Goal: Task Accomplishment & Management: Use online tool/utility

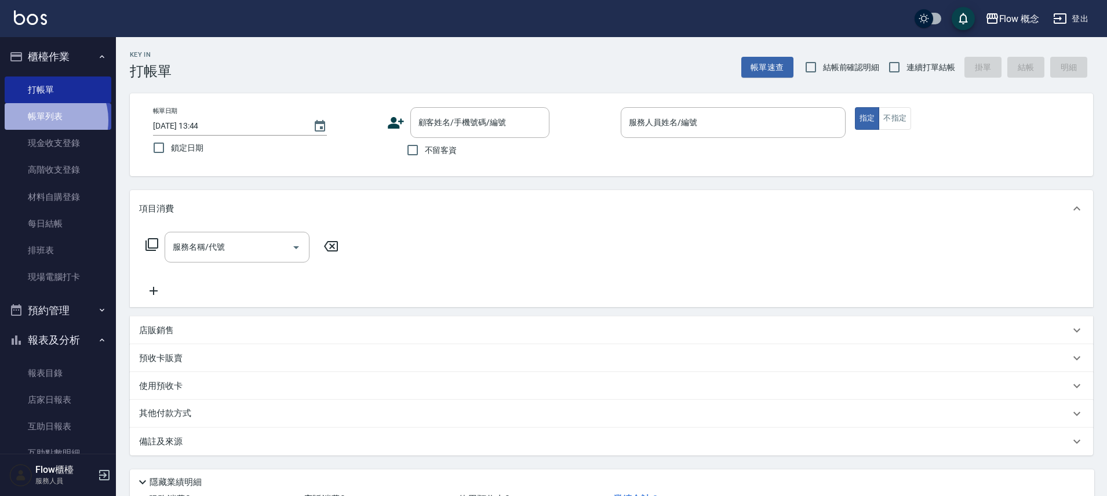
click at [45, 121] on link "帳單列表" at bounding box center [58, 116] width 107 height 27
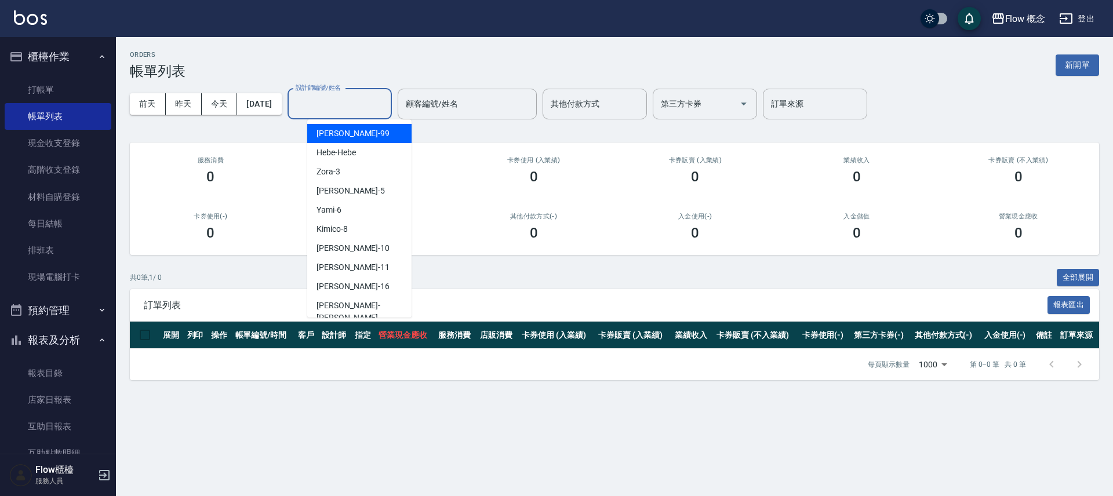
click at [336, 107] on input "設計師編號/姓名" at bounding box center [340, 104] width 94 height 20
click at [337, 250] on span "[PERSON_NAME] -10" at bounding box center [352, 248] width 73 height 12
type input "[PERSON_NAME]-10"
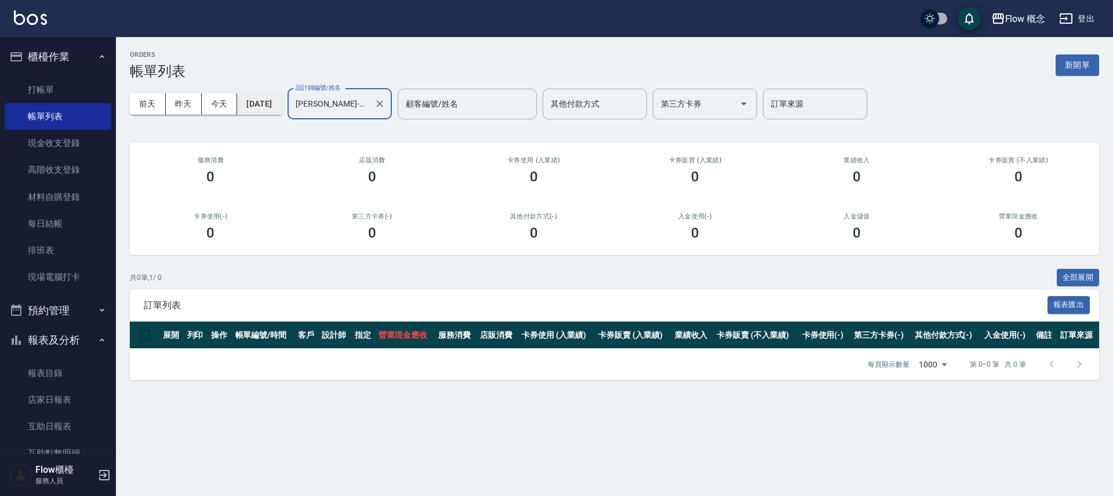
click at [281, 100] on button "[DATE]" at bounding box center [259, 103] width 44 height 21
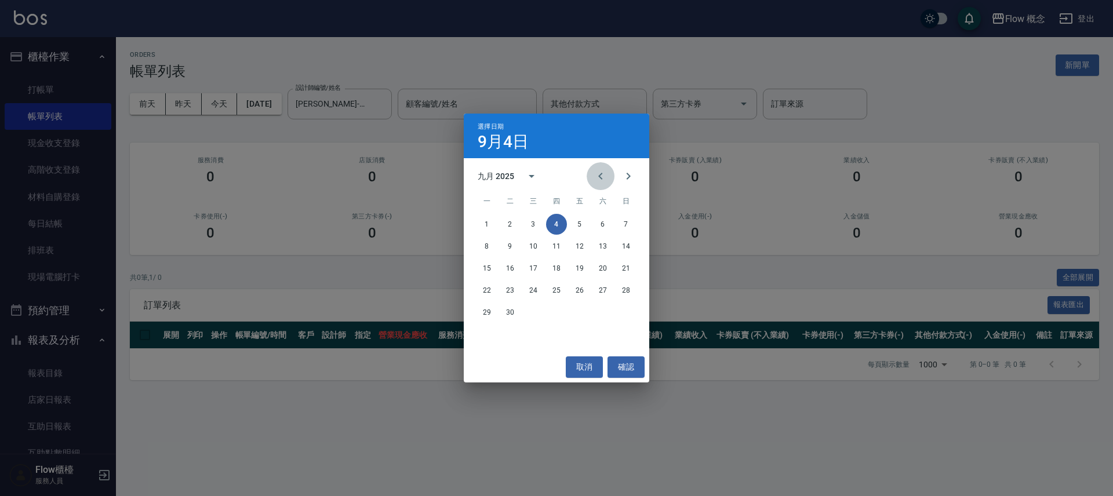
click at [598, 173] on icon "Previous month" at bounding box center [600, 176] width 14 height 14
click at [511, 289] on button "19" at bounding box center [509, 290] width 21 height 21
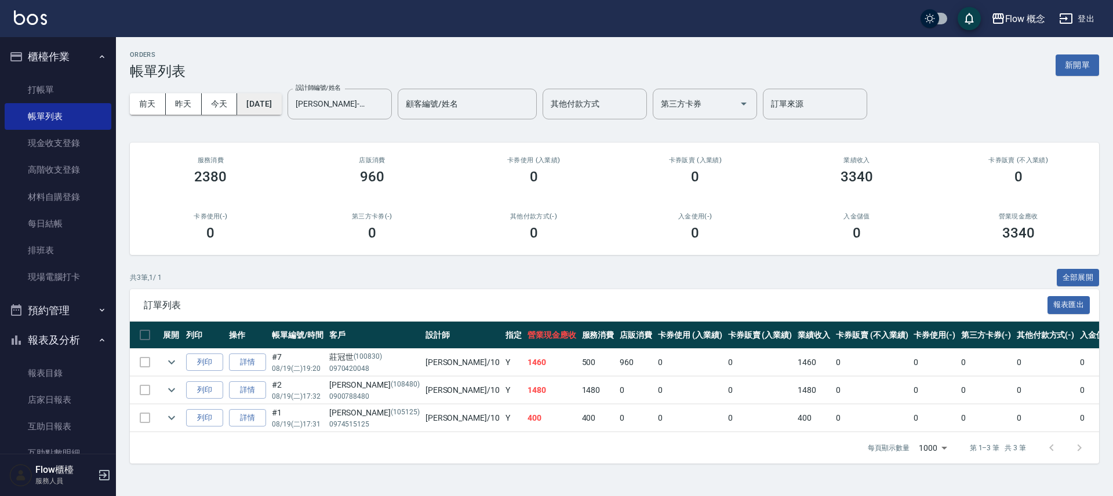
click at [272, 101] on button "[DATE]" at bounding box center [259, 103] width 44 height 21
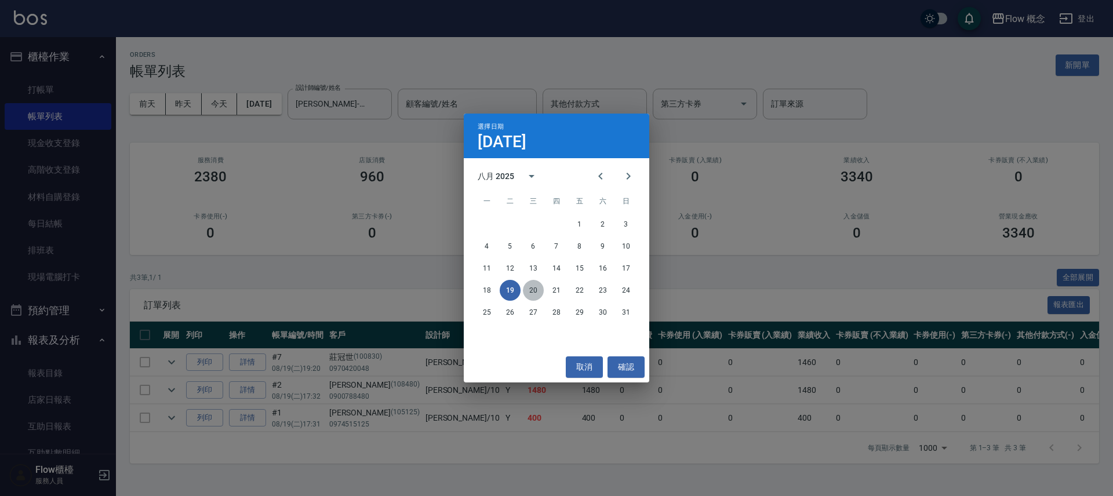
click at [531, 294] on button "20" at bounding box center [533, 290] width 21 height 21
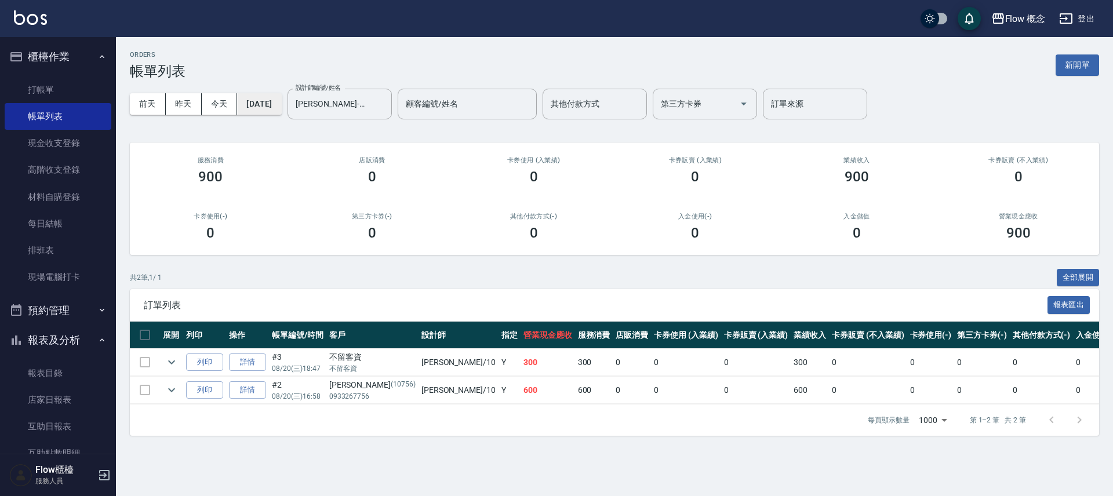
click at [267, 99] on button "[DATE]" at bounding box center [259, 103] width 44 height 21
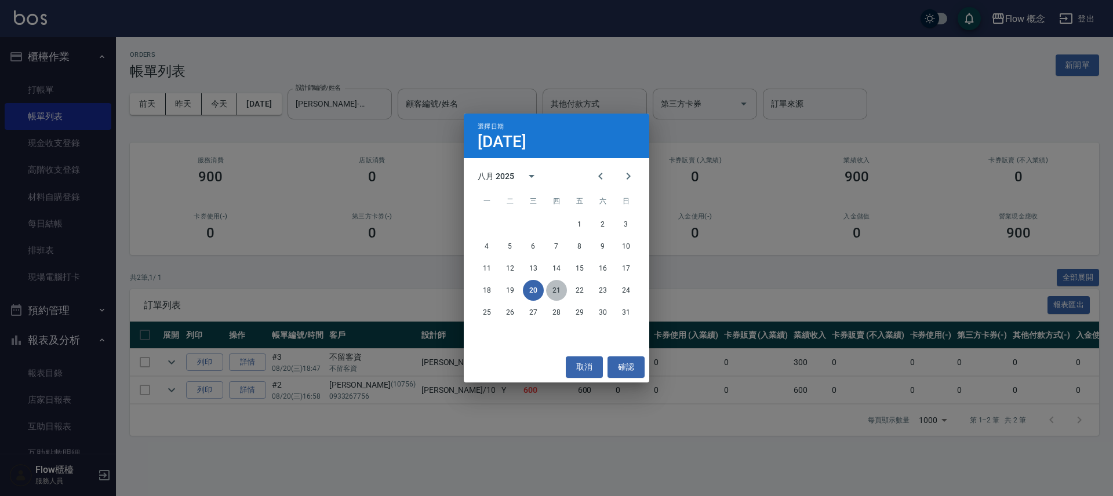
click at [563, 290] on button "21" at bounding box center [556, 290] width 21 height 21
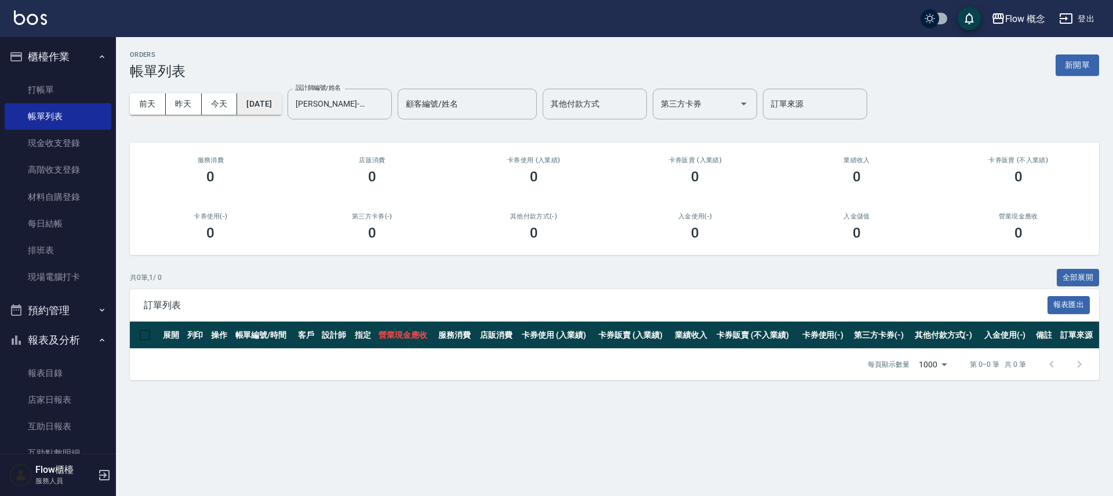
click at [272, 105] on button "[DATE]" at bounding box center [259, 103] width 44 height 21
click at [251, 100] on button "[DATE]" at bounding box center [259, 103] width 44 height 21
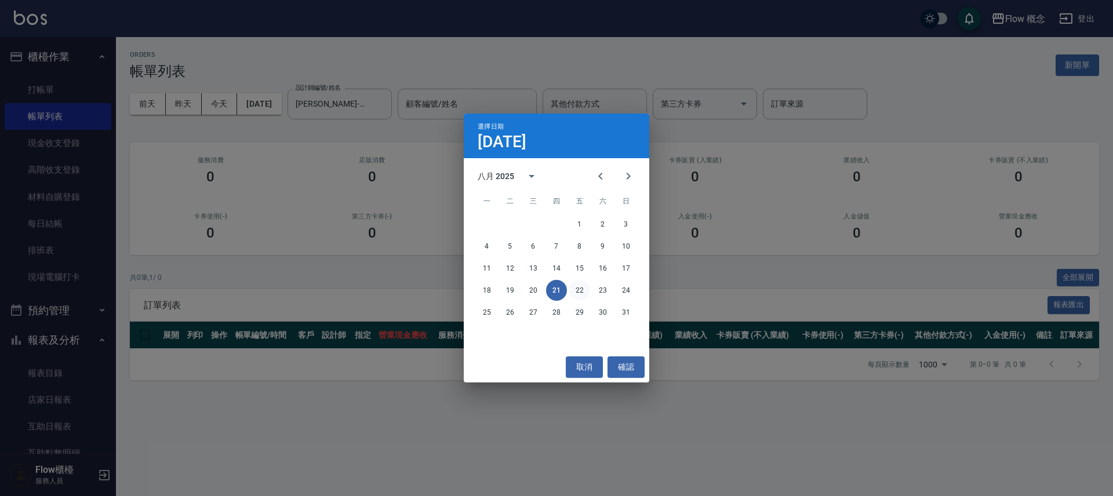
click at [581, 290] on button "22" at bounding box center [579, 290] width 21 height 21
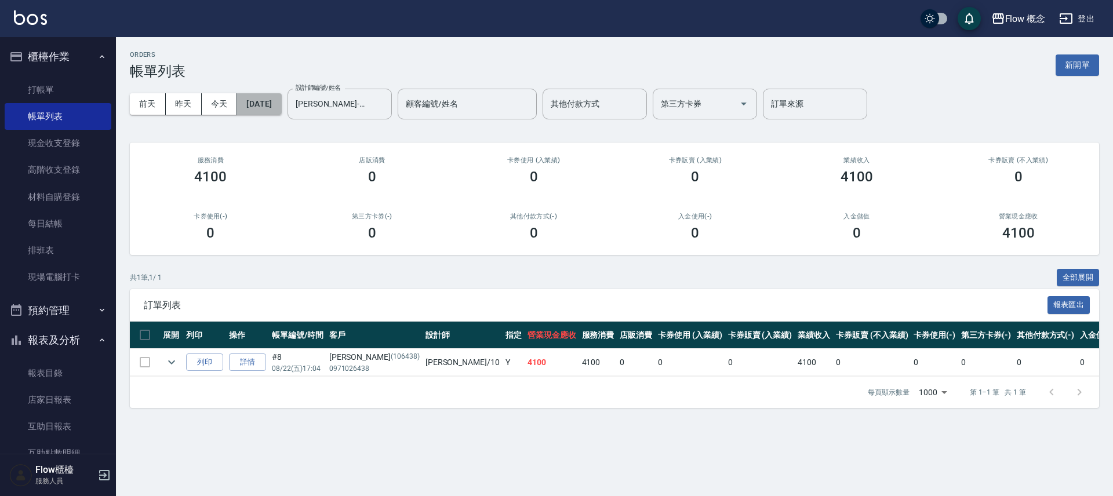
click at [269, 108] on button "[DATE]" at bounding box center [259, 103] width 44 height 21
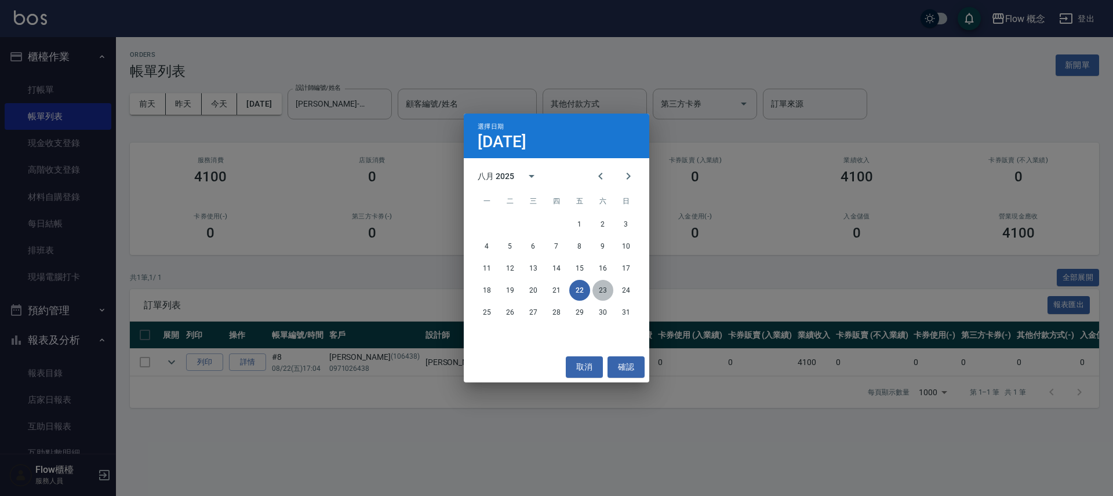
click at [601, 286] on button "23" at bounding box center [602, 290] width 21 height 21
click at [601, 286] on div "ORDERS 帳單列表 新開單 [DATE] [DATE] [DATE] [DATE] 設計師編號/姓名 [PERSON_NAME]-10 設計師編號/姓名 …" at bounding box center [556, 248] width 1113 height 496
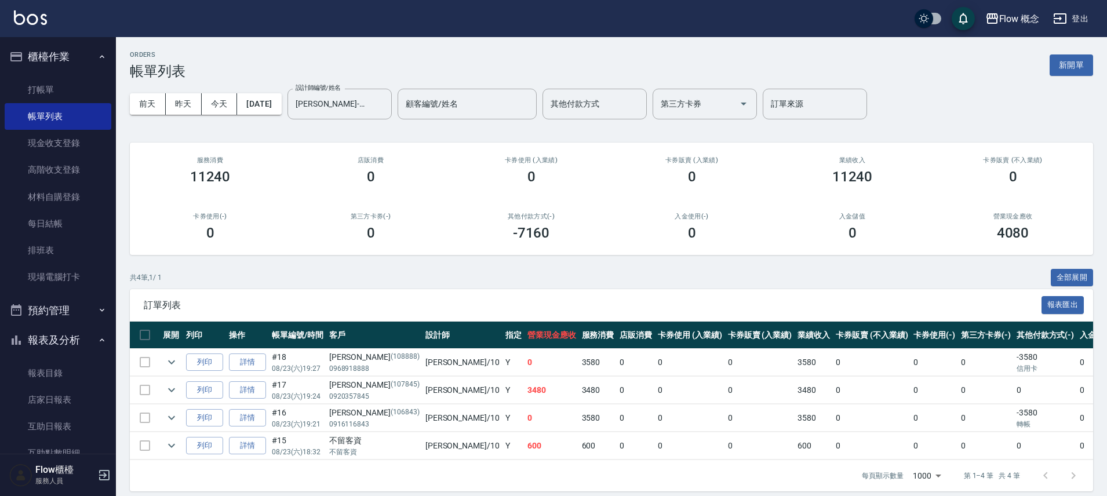
scroll to position [8, 0]
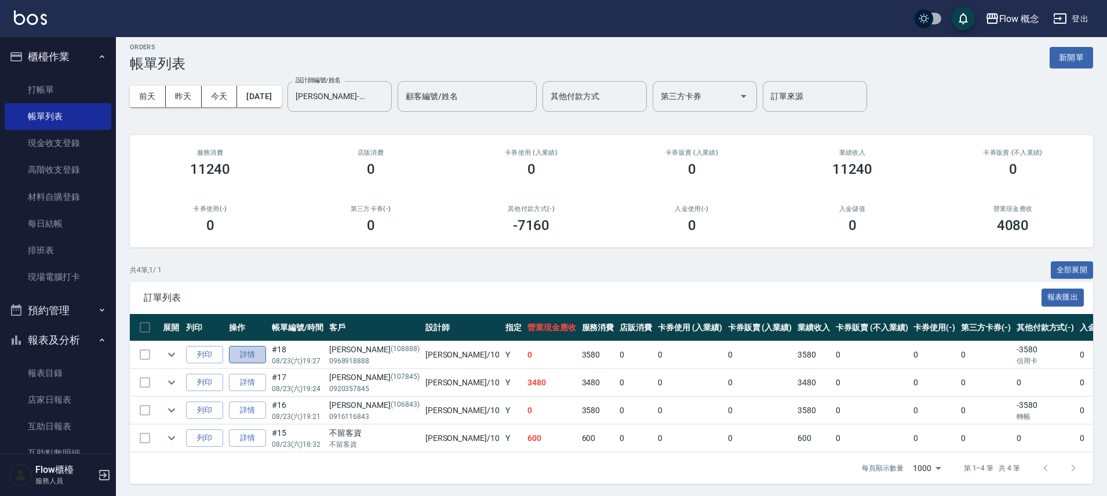
click at [253, 349] on link "詳情" at bounding box center [247, 355] width 37 height 18
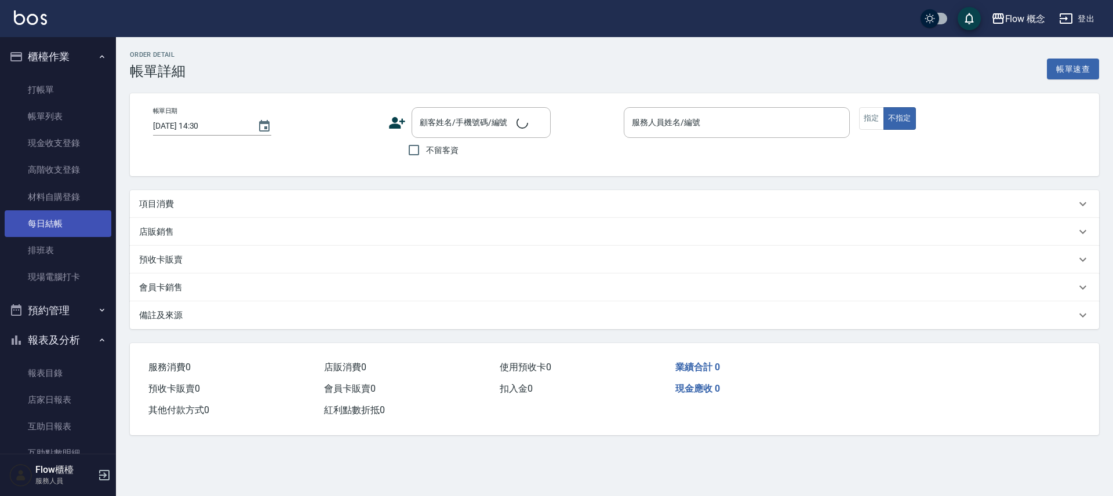
type input "[DATE] 19:27"
type input "[PERSON_NAME]-10"
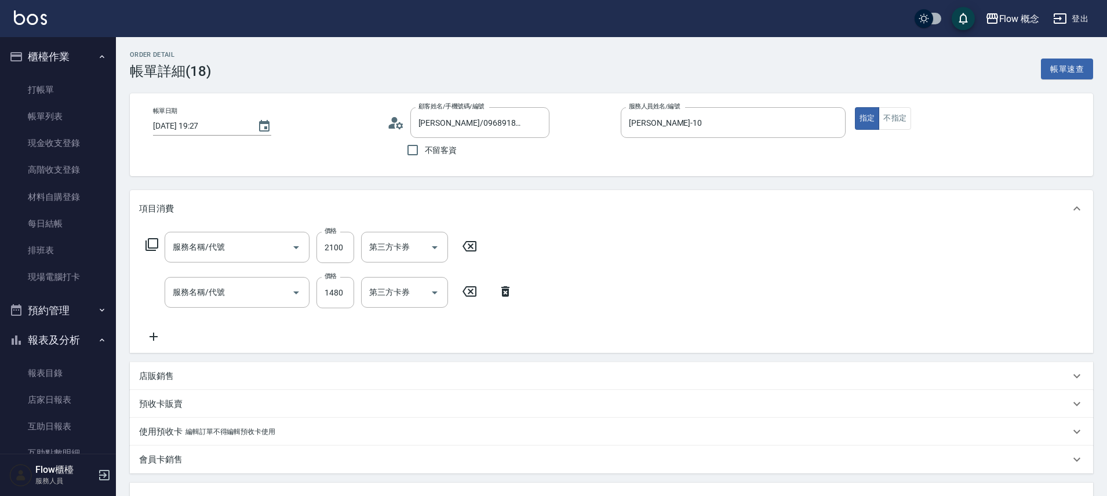
type input "[PERSON_NAME]/0968918888/108888"
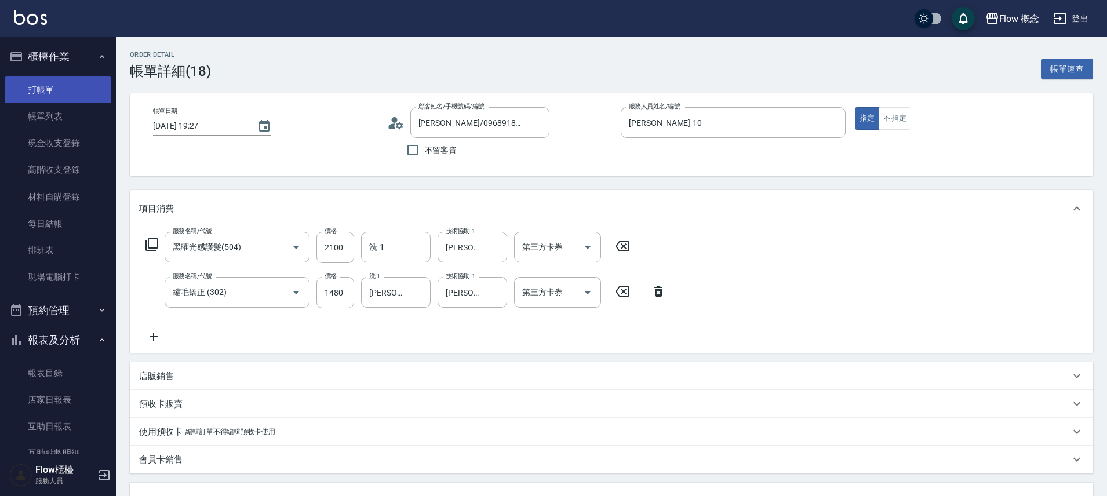
type input "黑曜光感護髮(504)"
type input "縮毛矯正 (302)"
click at [52, 119] on link "帳單列表" at bounding box center [58, 116] width 107 height 27
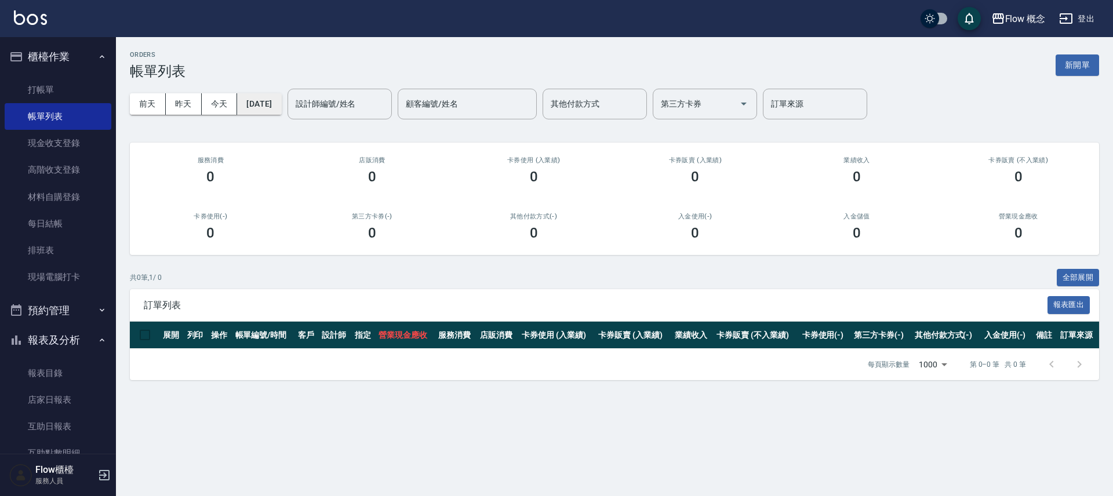
click at [268, 101] on button "[DATE]" at bounding box center [259, 103] width 44 height 21
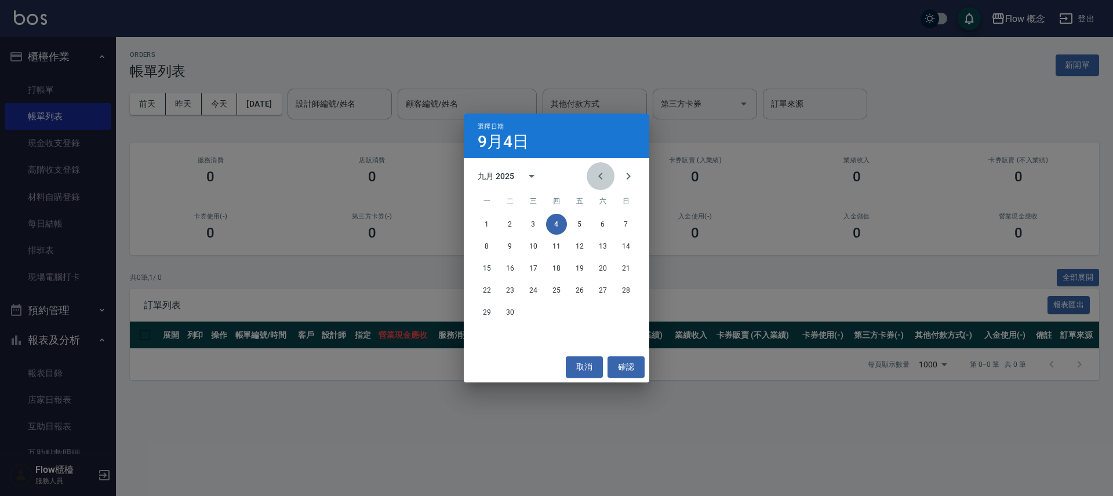
click at [596, 176] on icon "Previous month" at bounding box center [600, 176] width 14 height 14
click at [597, 291] on button "23" at bounding box center [602, 290] width 21 height 21
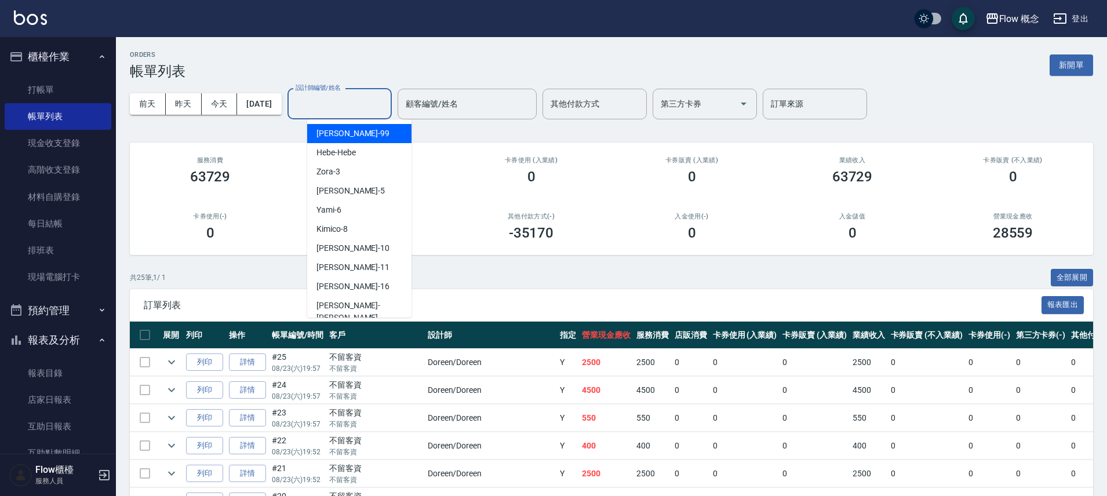
click at [340, 103] on input "設計師編號/姓名" at bounding box center [340, 104] width 94 height 20
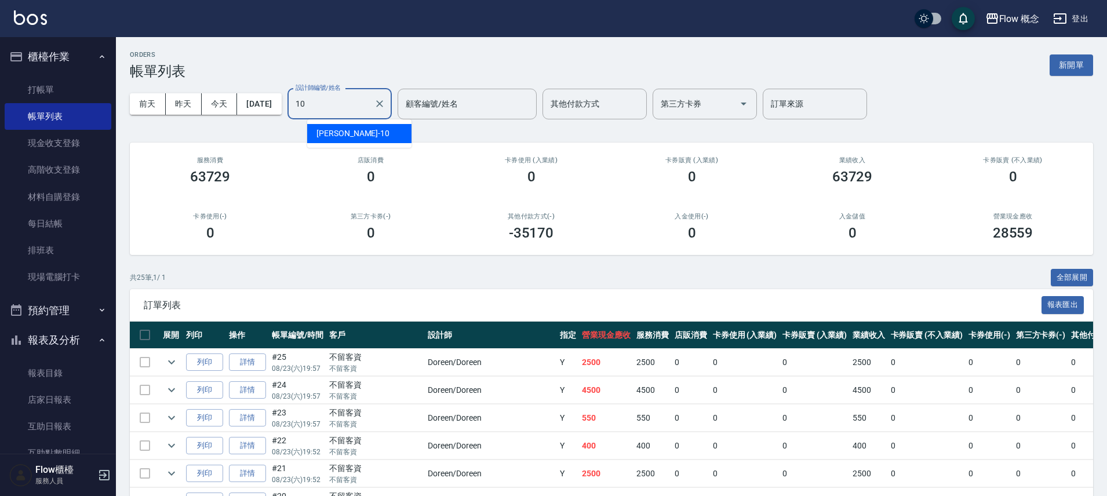
click at [336, 129] on span "[PERSON_NAME] -10" at bounding box center [352, 133] width 73 height 12
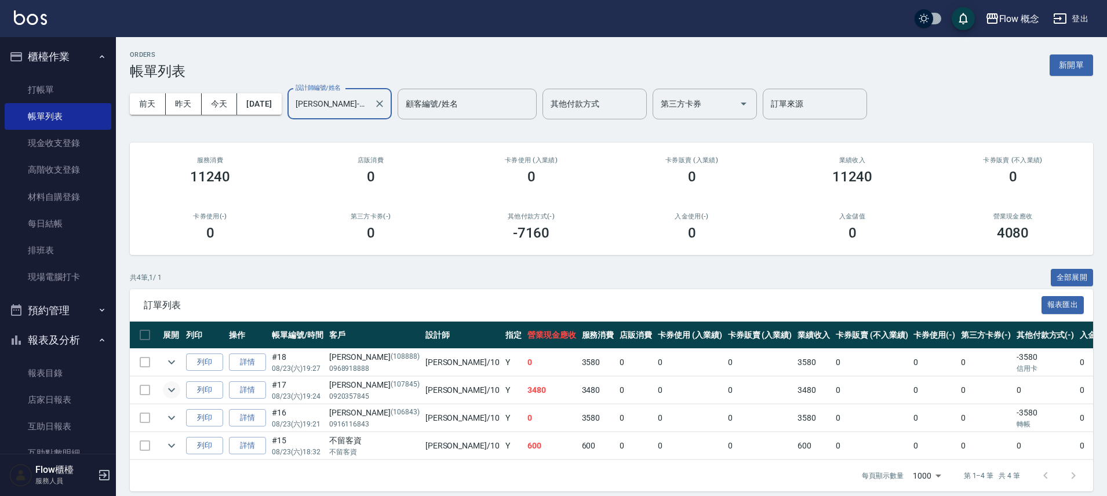
type input "[PERSON_NAME]-10"
click at [170, 386] on icon "expand row" at bounding box center [172, 390] width 14 height 14
click at [169, 389] on icon "expand row" at bounding box center [171, 390] width 7 height 4
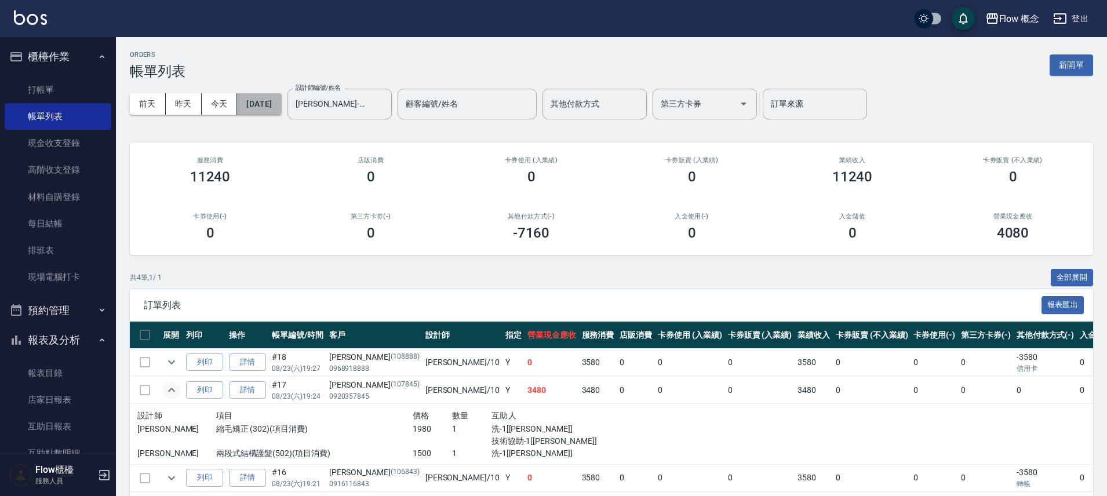
click at [279, 99] on button "[DATE]" at bounding box center [259, 103] width 44 height 21
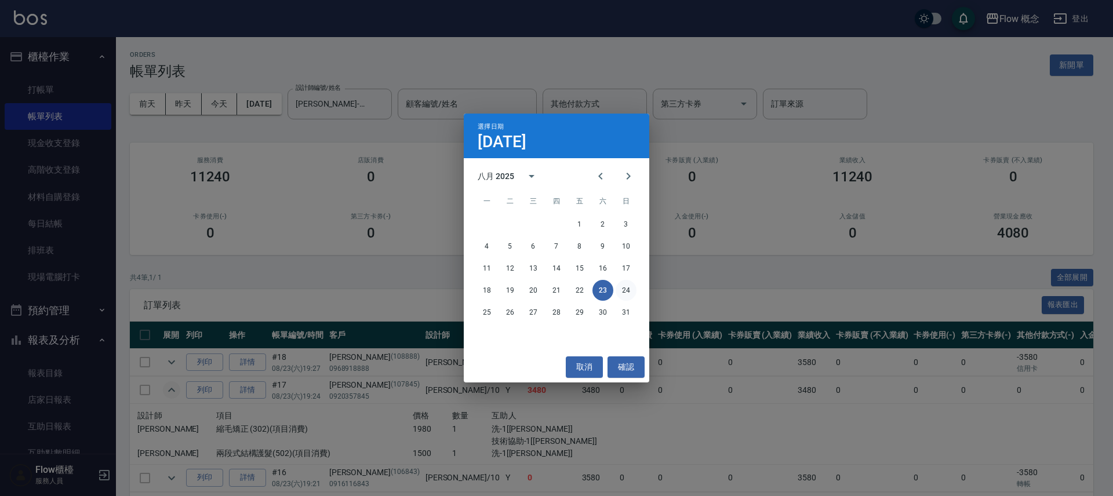
click at [621, 295] on button "24" at bounding box center [625, 290] width 21 height 21
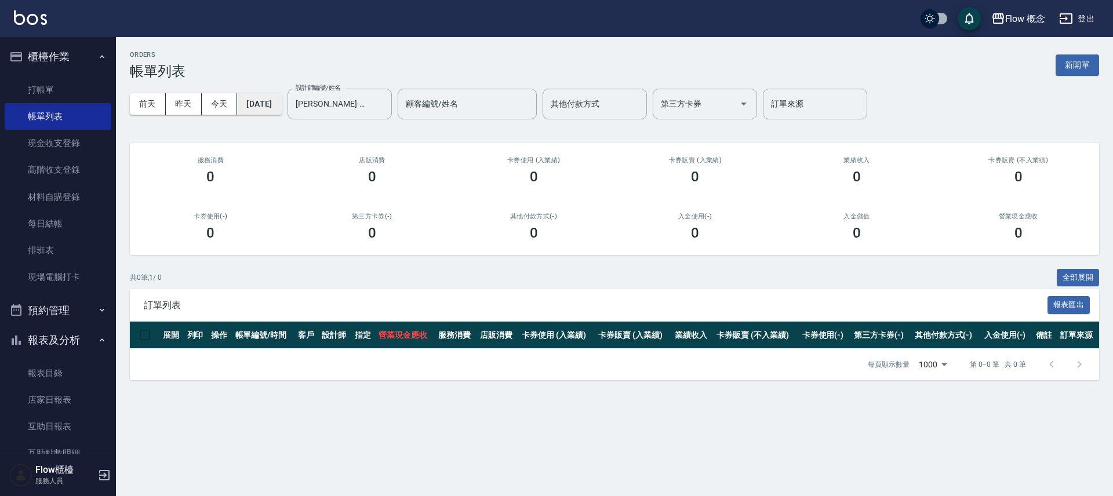
click at [279, 103] on button "[DATE]" at bounding box center [259, 103] width 44 height 21
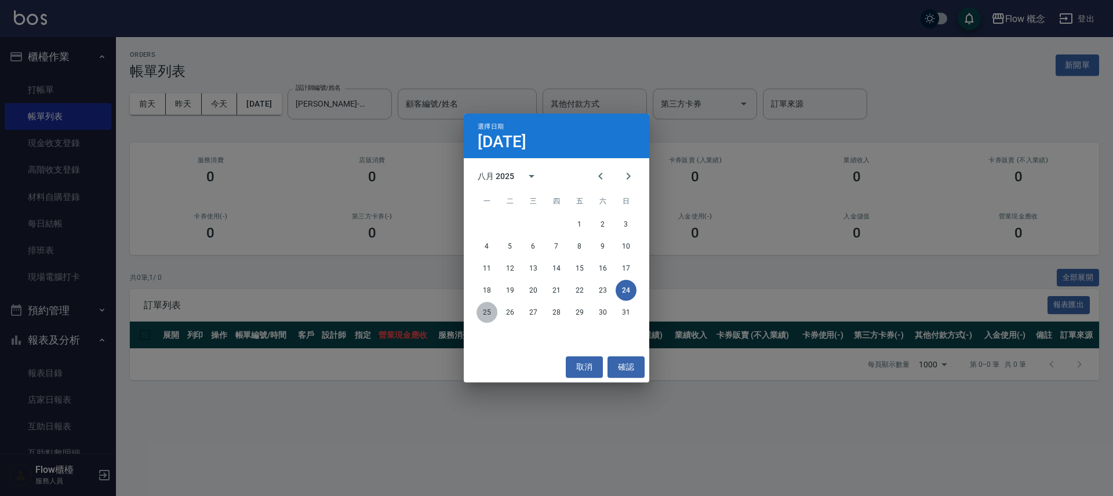
click at [490, 312] on button "25" at bounding box center [486, 312] width 21 height 21
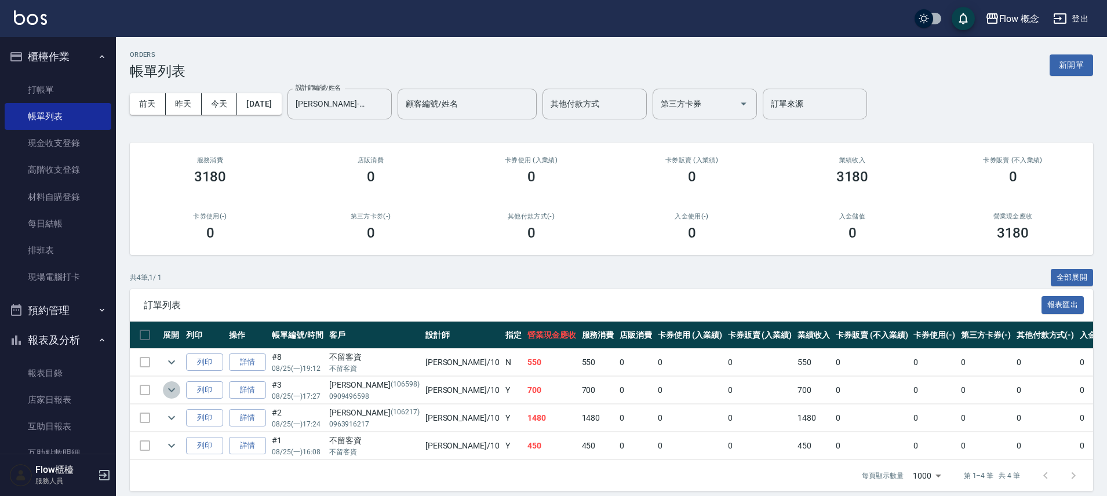
click at [172, 388] on icon "expand row" at bounding box center [172, 390] width 14 height 14
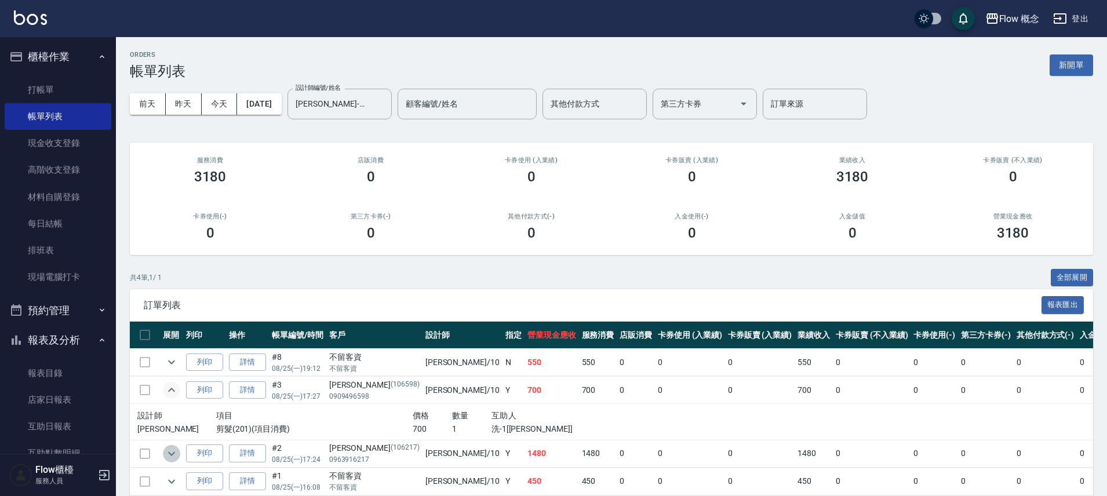
click at [169, 457] on icon "expand row" at bounding box center [172, 454] width 14 height 14
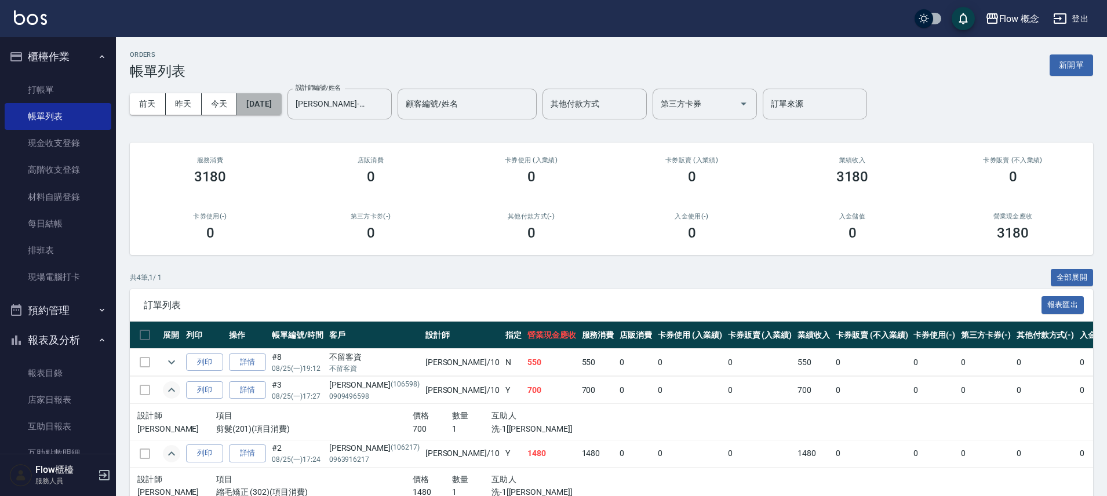
click at [281, 107] on button "[DATE]" at bounding box center [259, 103] width 44 height 21
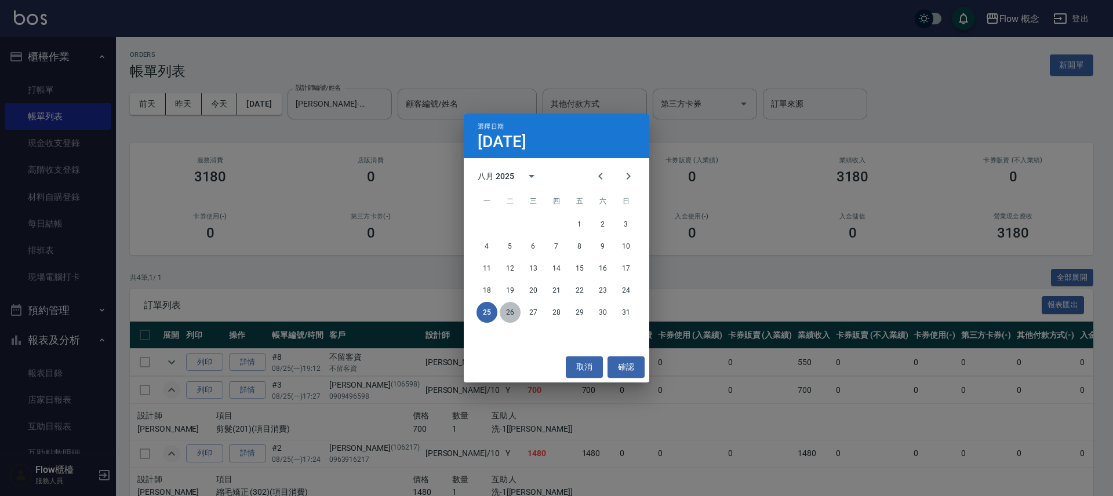
click at [508, 314] on button "26" at bounding box center [509, 312] width 21 height 21
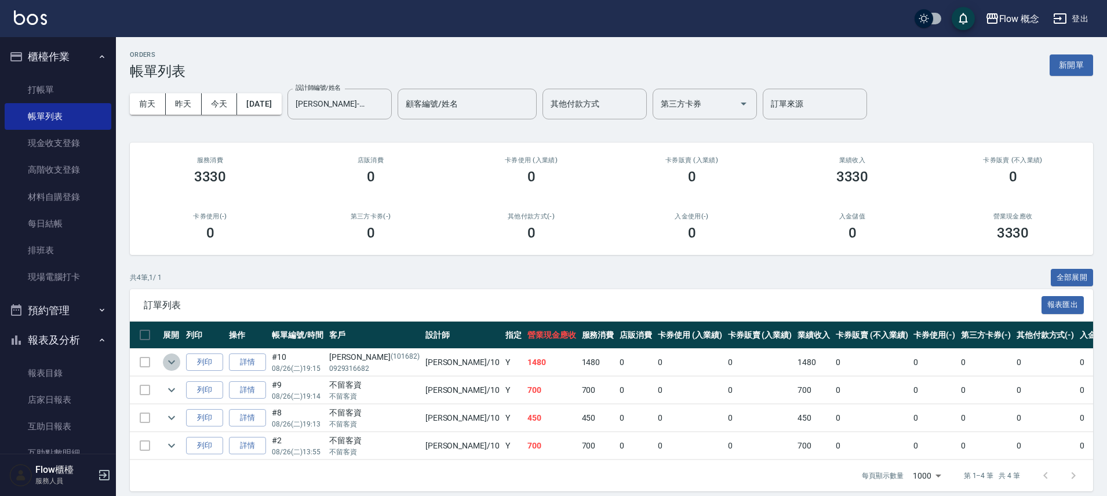
click at [169, 363] on icon "expand row" at bounding box center [172, 362] width 14 height 14
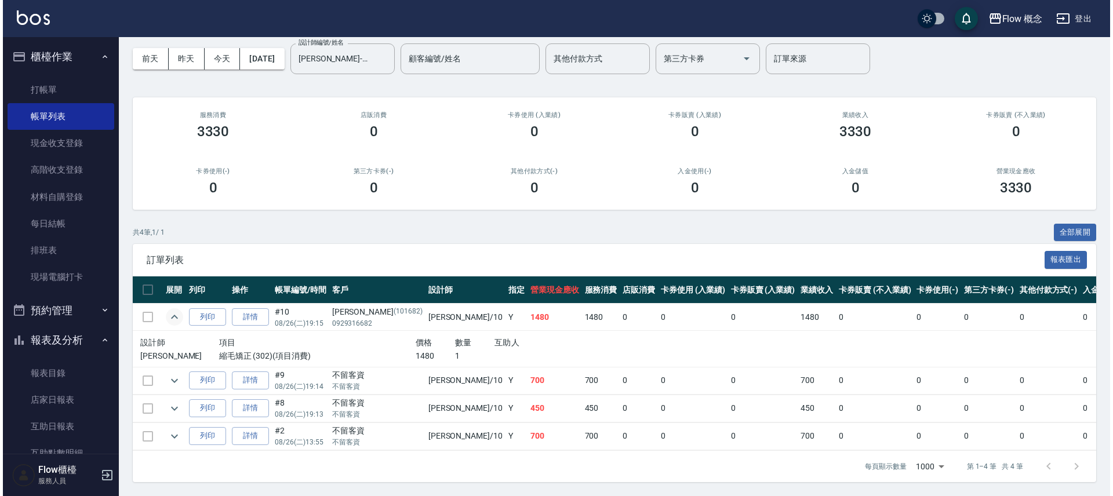
scroll to position [54, 0]
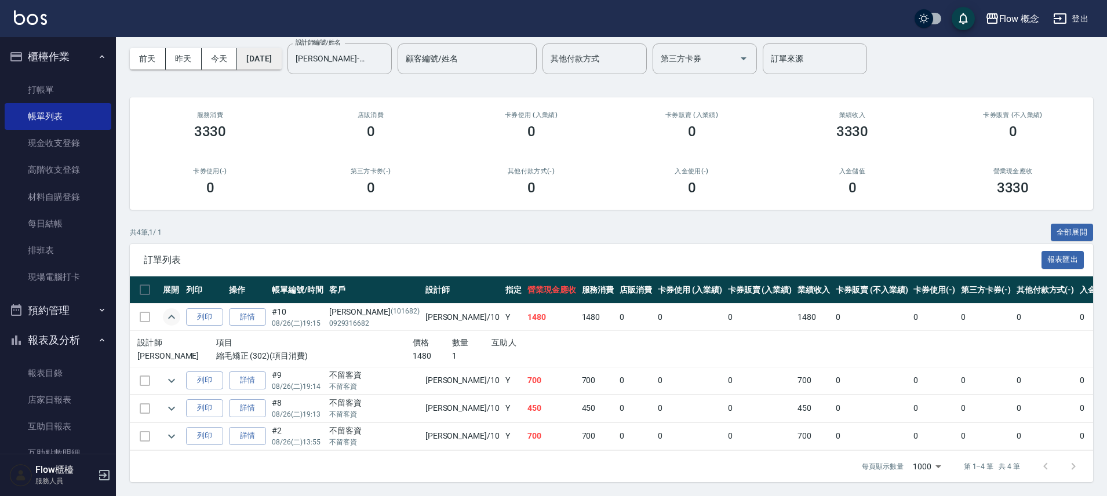
click at [281, 52] on button "[DATE]" at bounding box center [259, 58] width 44 height 21
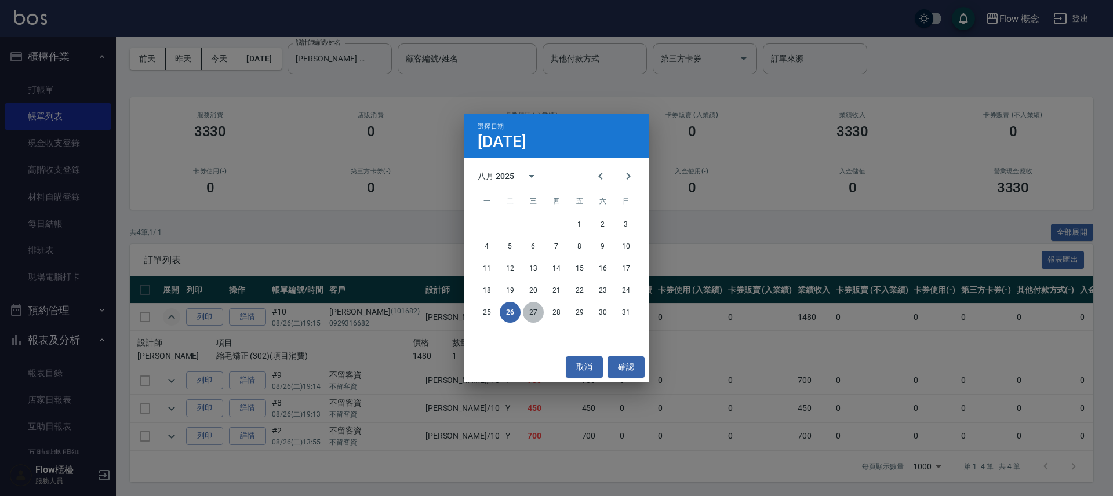
click at [533, 313] on button "27" at bounding box center [533, 312] width 21 height 21
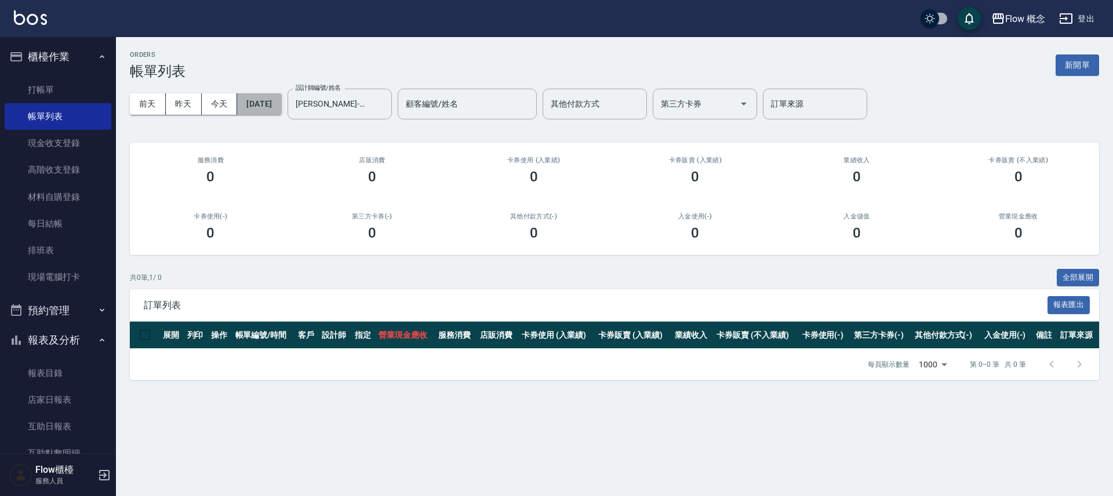
click at [268, 103] on button "[DATE]" at bounding box center [259, 103] width 44 height 21
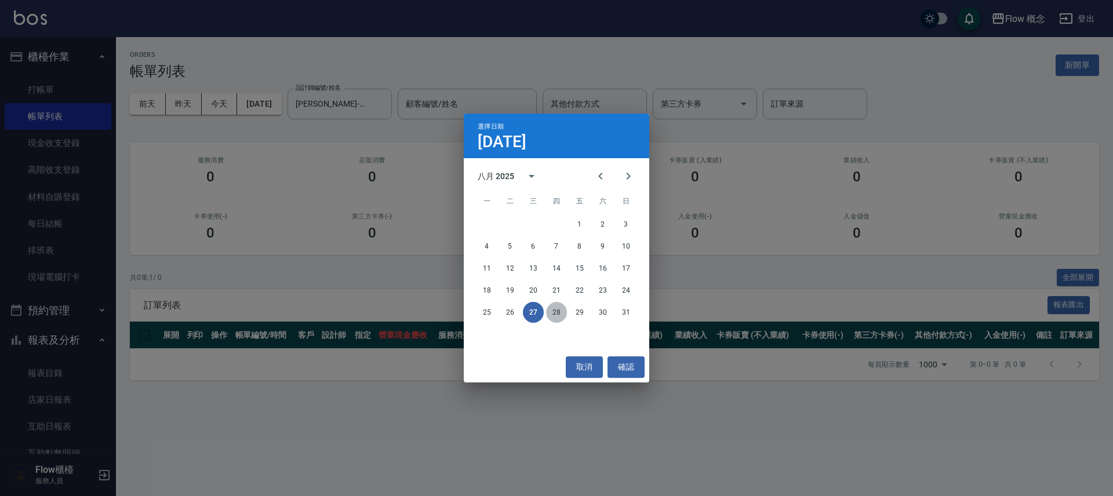
click at [552, 312] on button "28" at bounding box center [556, 312] width 21 height 21
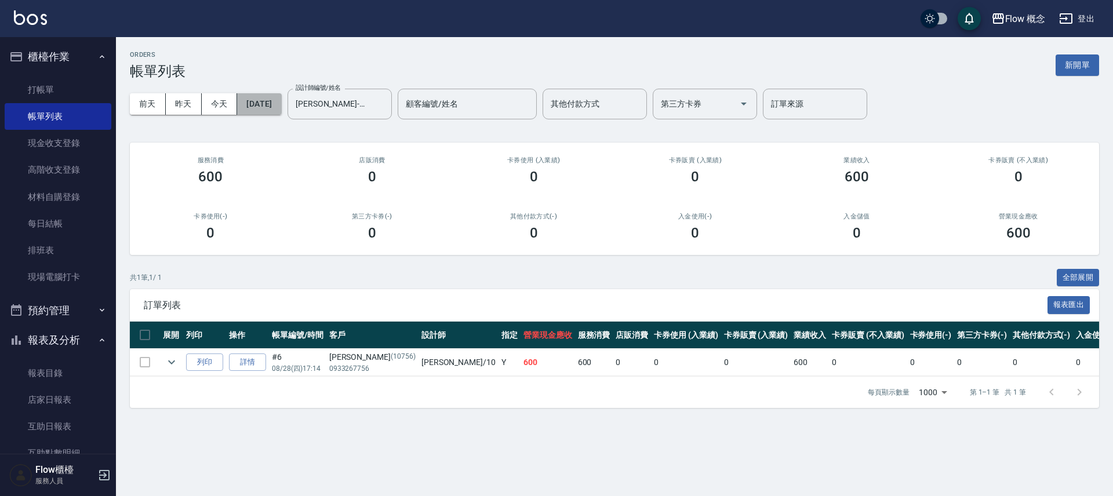
click at [279, 108] on button "[DATE]" at bounding box center [259, 103] width 44 height 21
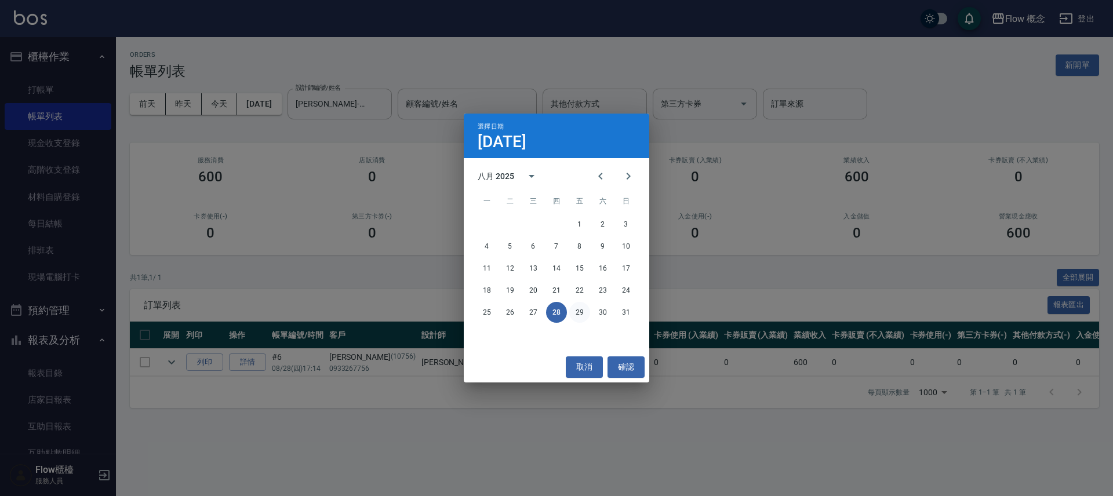
click at [587, 313] on button "29" at bounding box center [579, 312] width 21 height 21
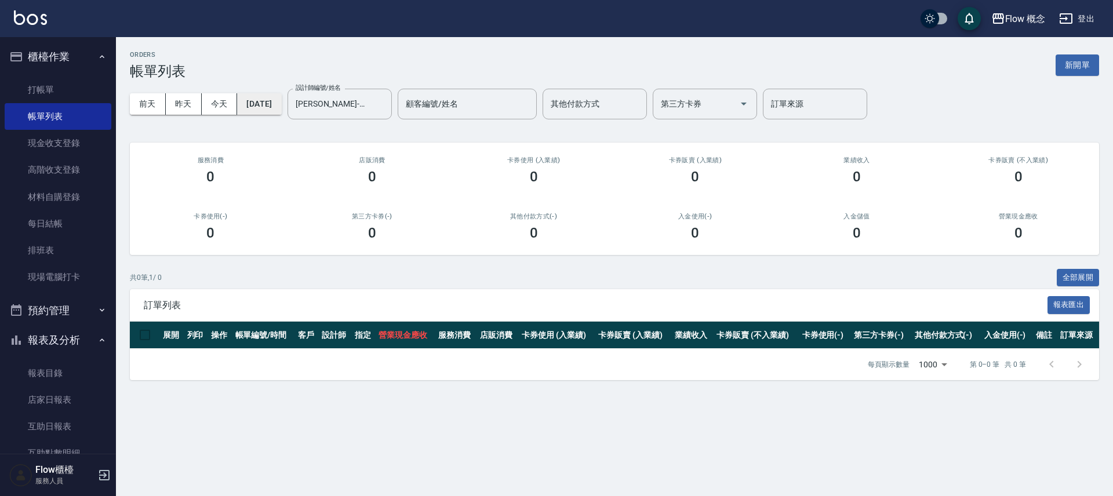
click at [281, 112] on button "[DATE]" at bounding box center [259, 103] width 44 height 21
click at [278, 104] on button "[DATE]" at bounding box center [259, 103] width 44 height 21
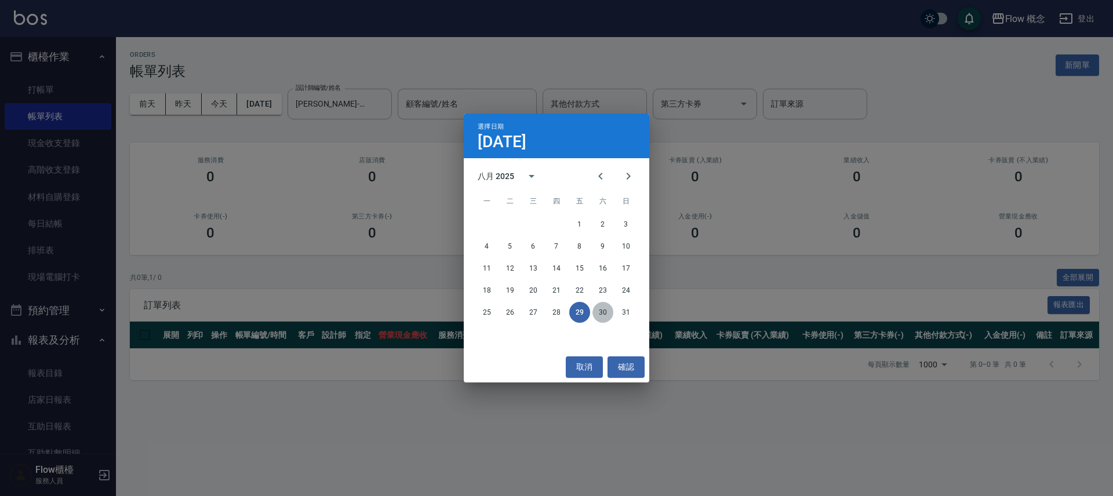
click at [606, 316] on button "30" at bounding box center [602, 312] width 21 height 21
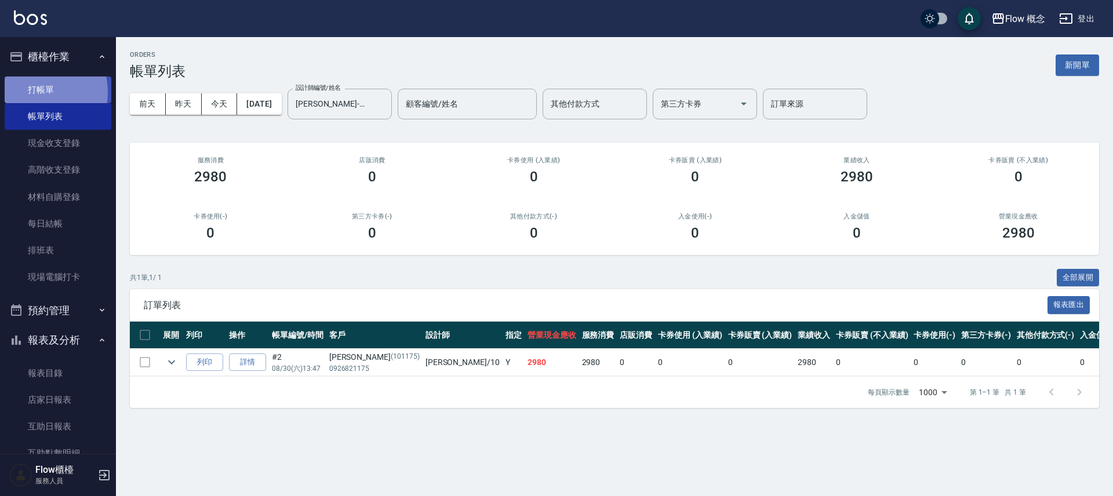
click at [38, 92] on link "打帳單" at bounding box center [58, 89] width 107 height 27
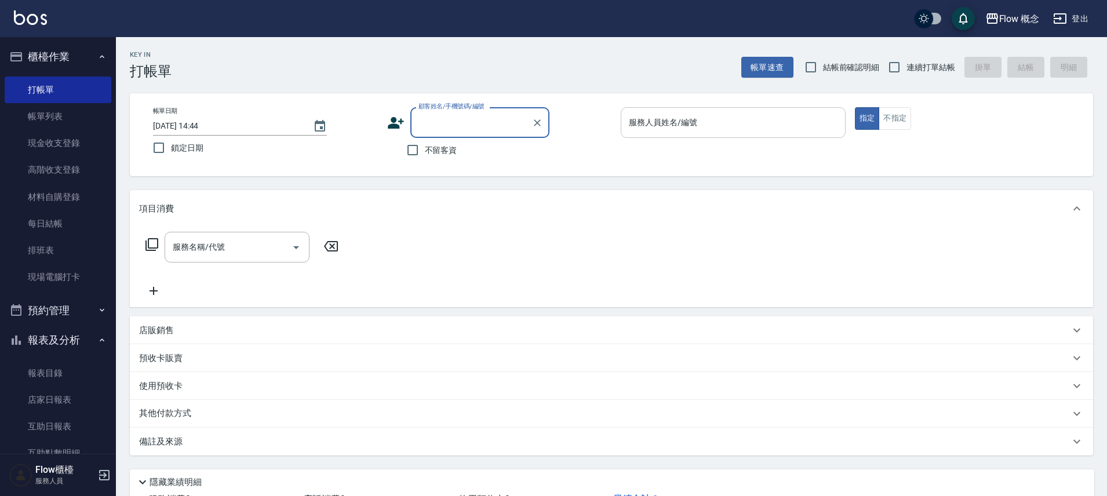
click at [721, 133] on div "服務人員姓名/編號" at bounding box center [733, 122] width 225 height 31
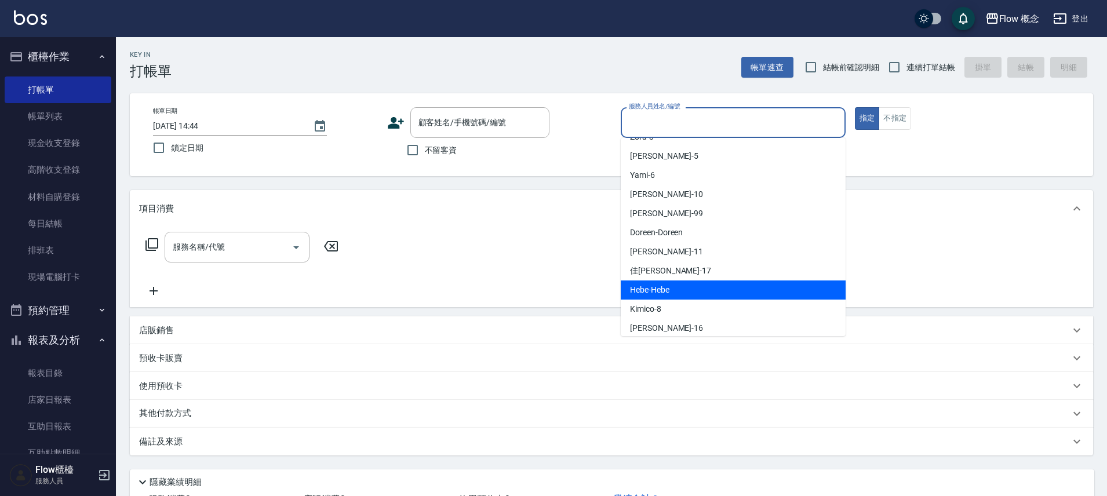
scroll to position [41, 0]
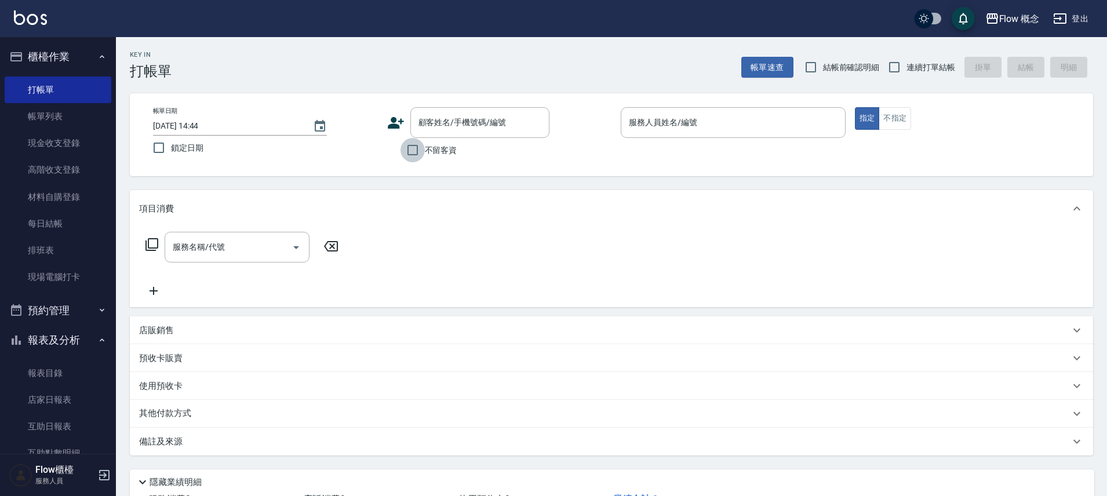
click at [410, 151] on input "不留客資" at bounding box center [412, 150] width 24 height 24
checkbox input "true"
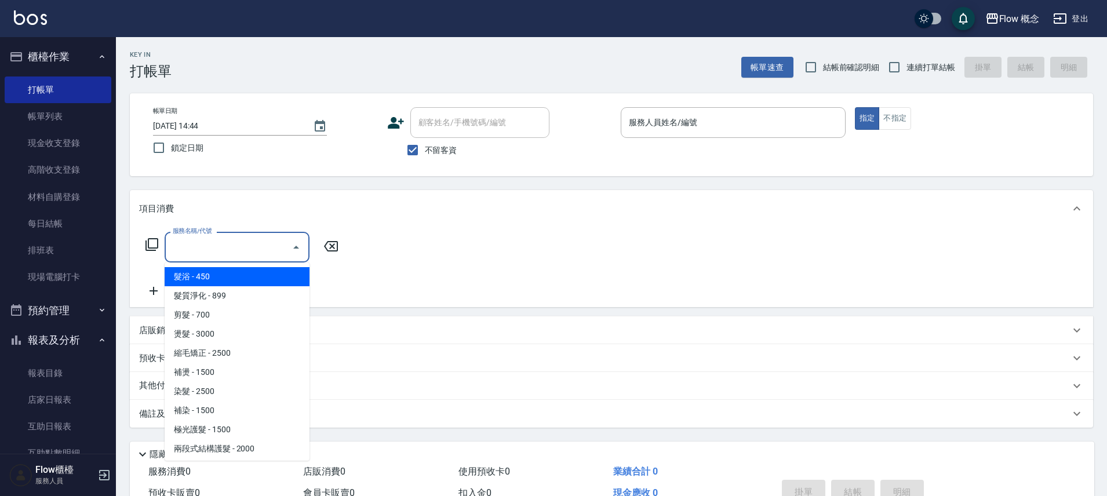
click at [216, 242] on div "服務名稱/代號 服務名稱/代號" at bounding box center [237, 247] width 145 height 31
type input "m"
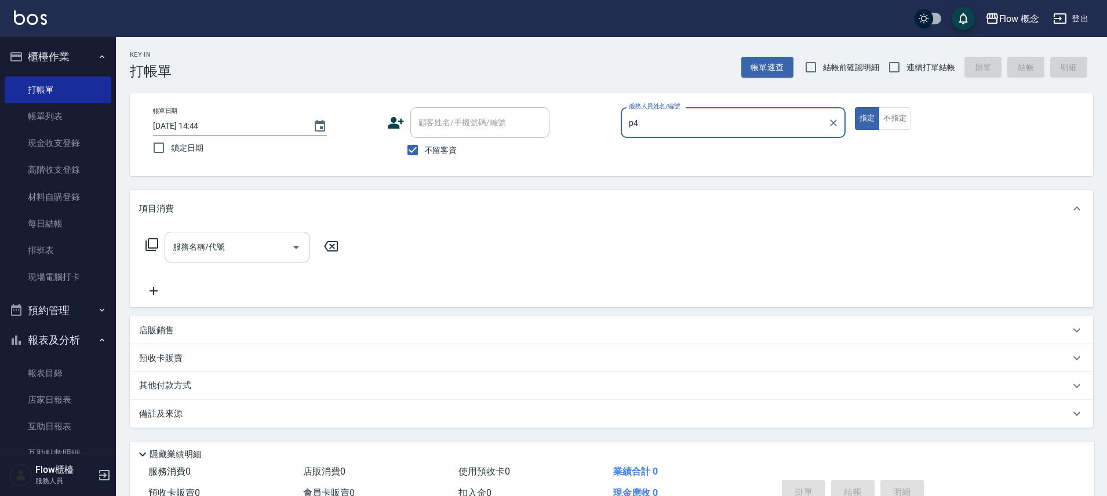
type input "p4"
click at [196, 243] on input "服務名稱/代號" at bounding box center [228, 247] width 117 height 20
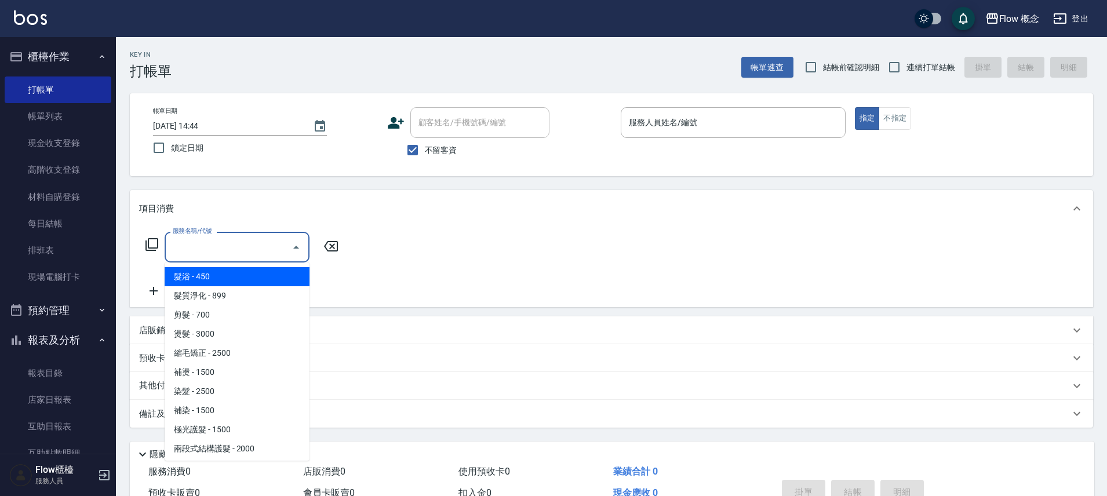
type input "m"
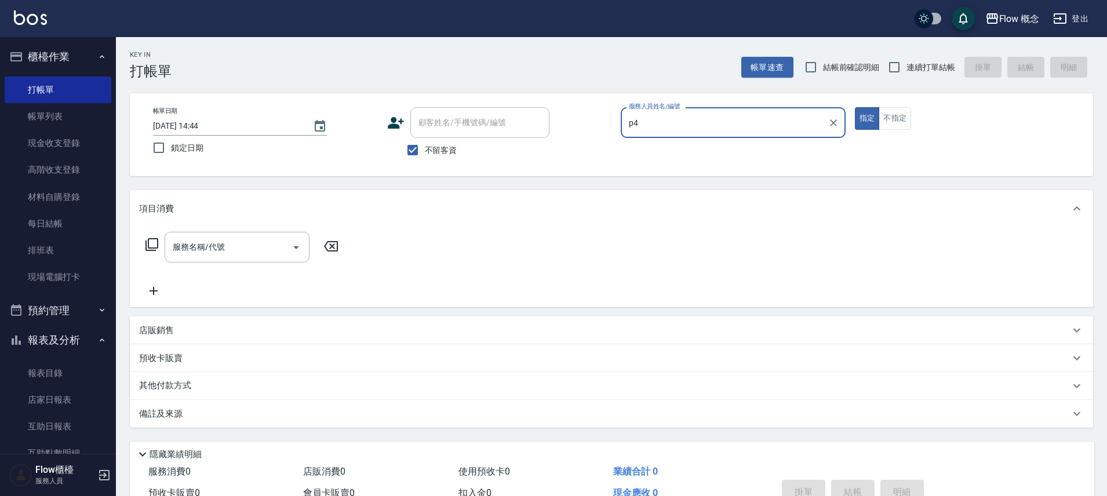
type input "p"
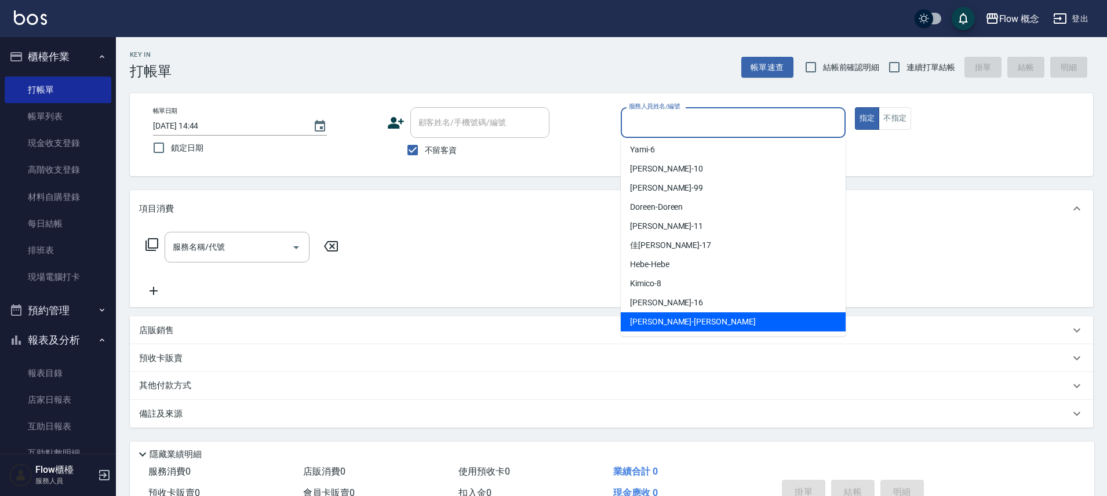
click at [659, 325] on span "[PERSON_NAME] -[PERSON_NAME]" at bounding box center [693, 322] width 126 height 12
type input "[PERSON_NAME]"
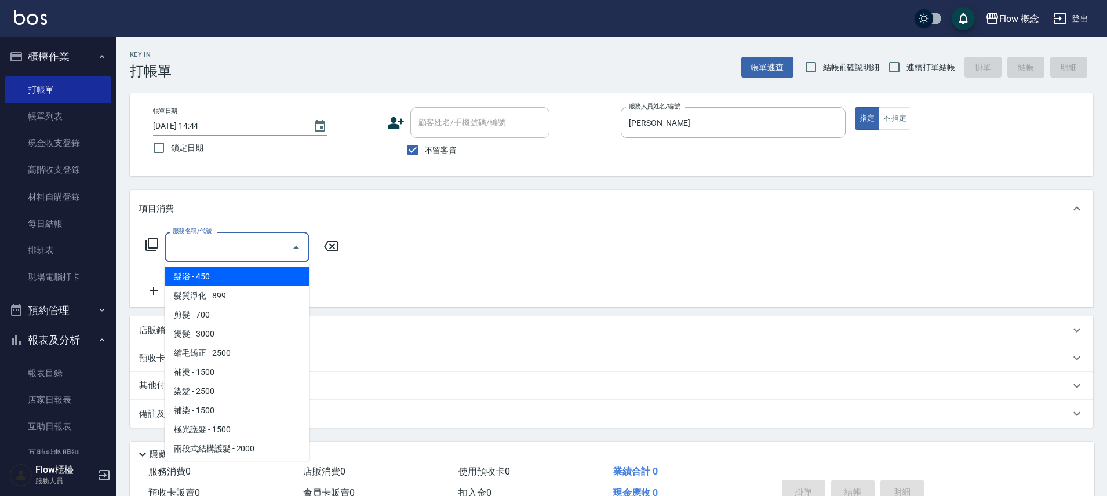
click at [212, 247] on input "服務名稱/代號" at bounding box center [228, 247] width 117 height 20
type input "f"
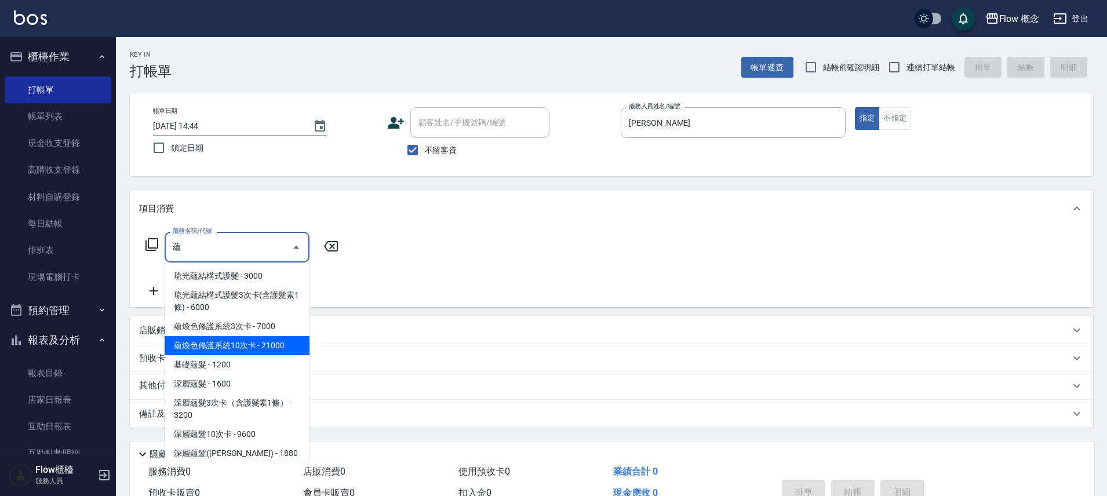
scroll to position [46, 0]
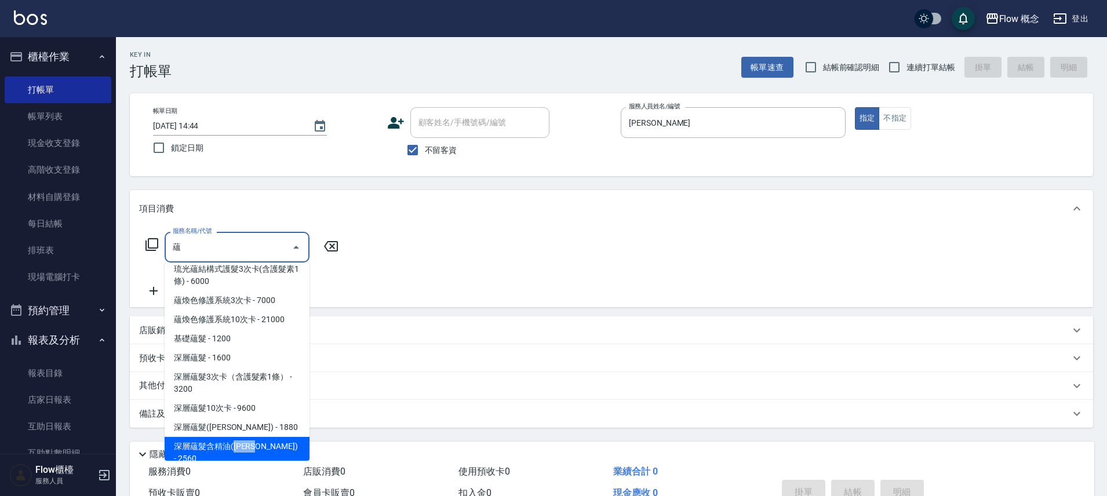
click at [223, 444] on span "深層蘊髮含精油([PERSON_NAME]) - 2560" at bounding box center [237, 452] width 145 height 31
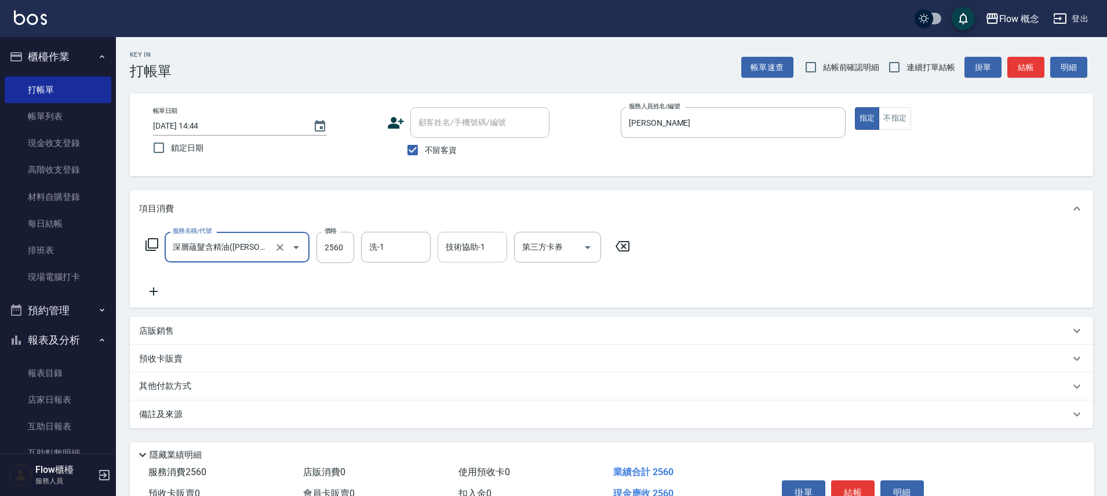
type input "深層蘊髮含精油([PERSON_NAME])(606)"
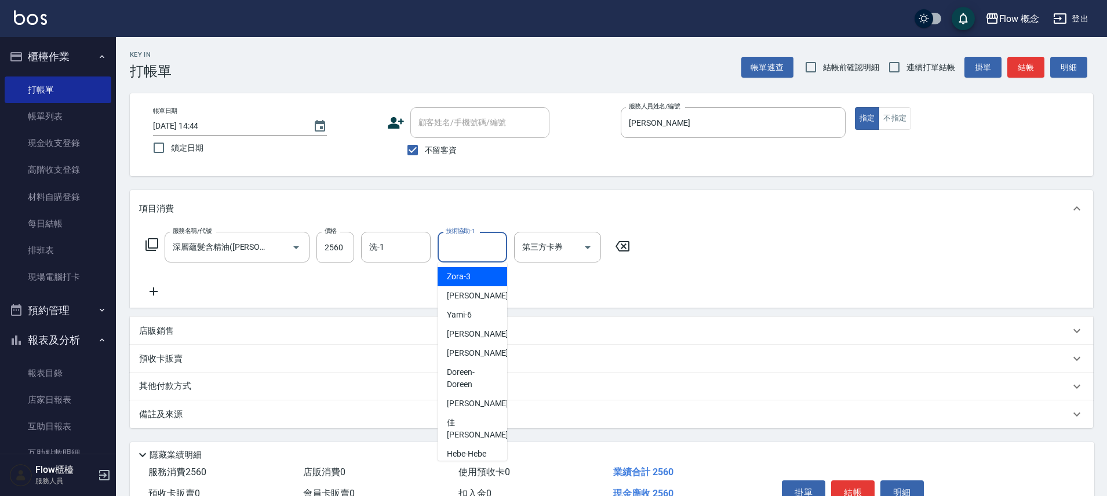
click at [457, 251] on input "技術協助-1" at bounding box center [472, 247] width 59 height 20
type input "３"
type input "Zora-3"
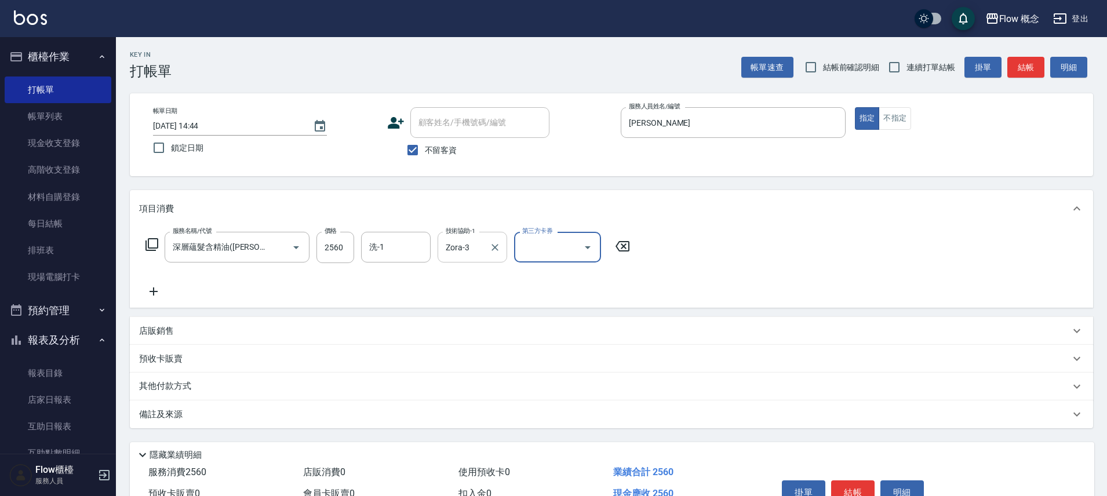
scroll to position [0, 0]
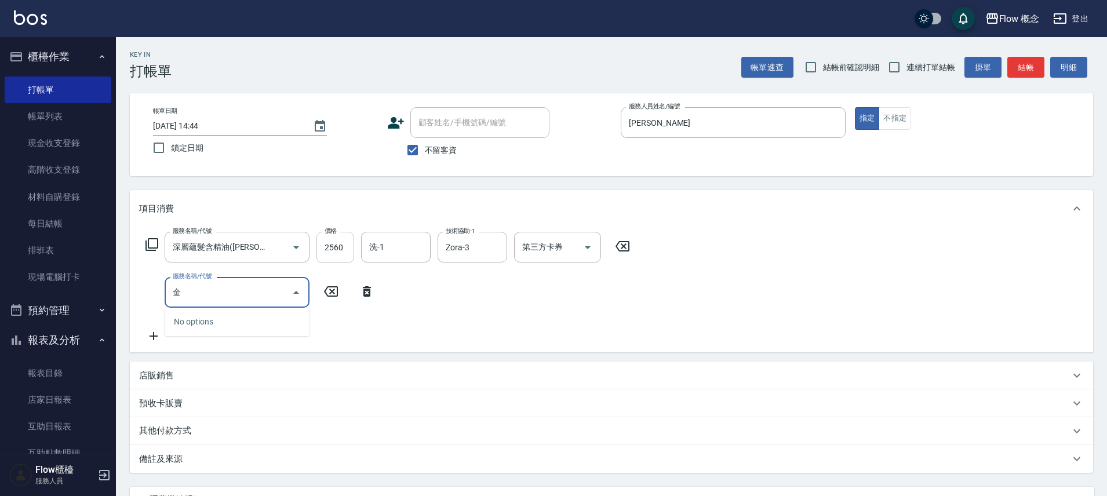
type input "巾"
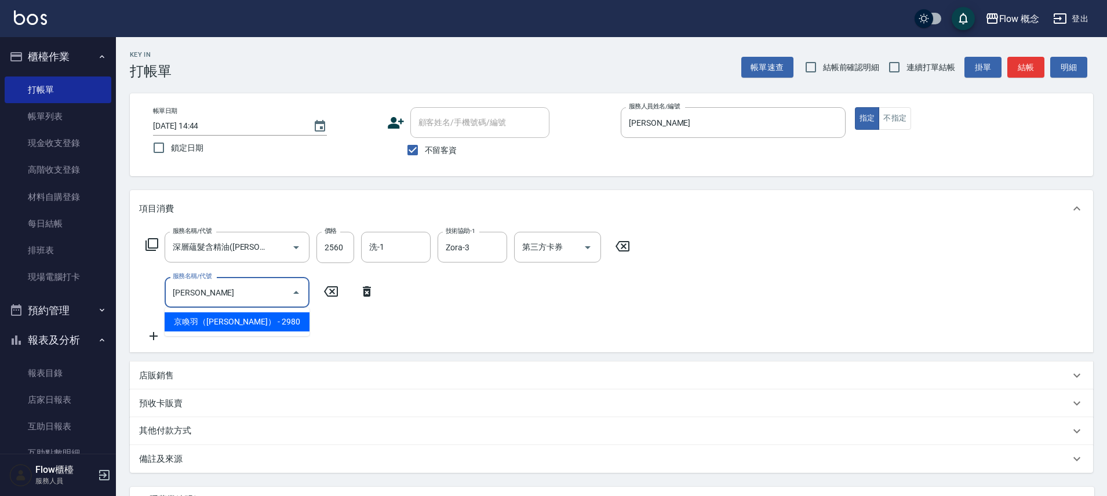
click at [295, 322] on span "京喚羽（[PERSON_NAME]） - 2980" at bounding box center [237, 321] width 145 height 19
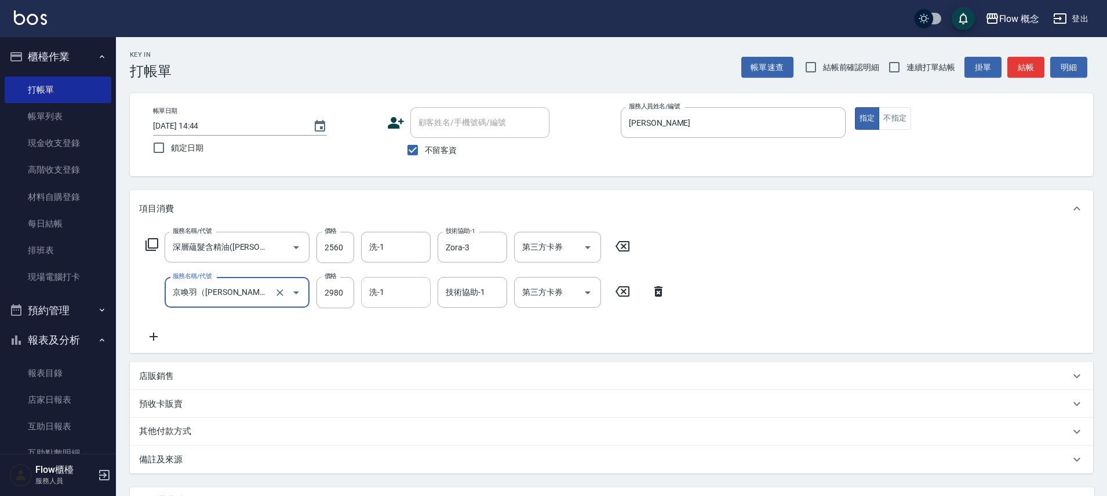
type input "京喚羽（[PERSON_NAME]）(521)"
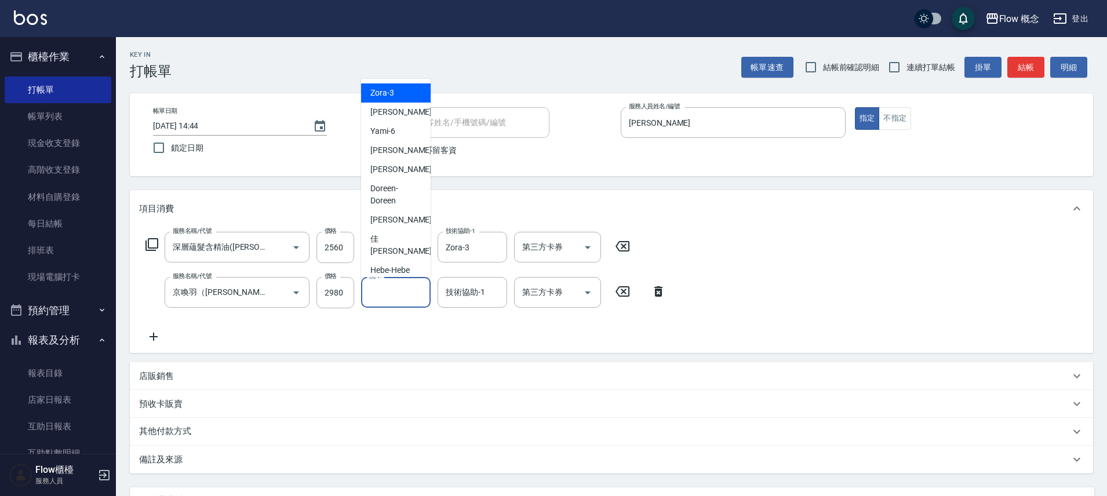
click at [382, 296] on input "洗-1" at bounding box center [395, 292] width 59 height 20
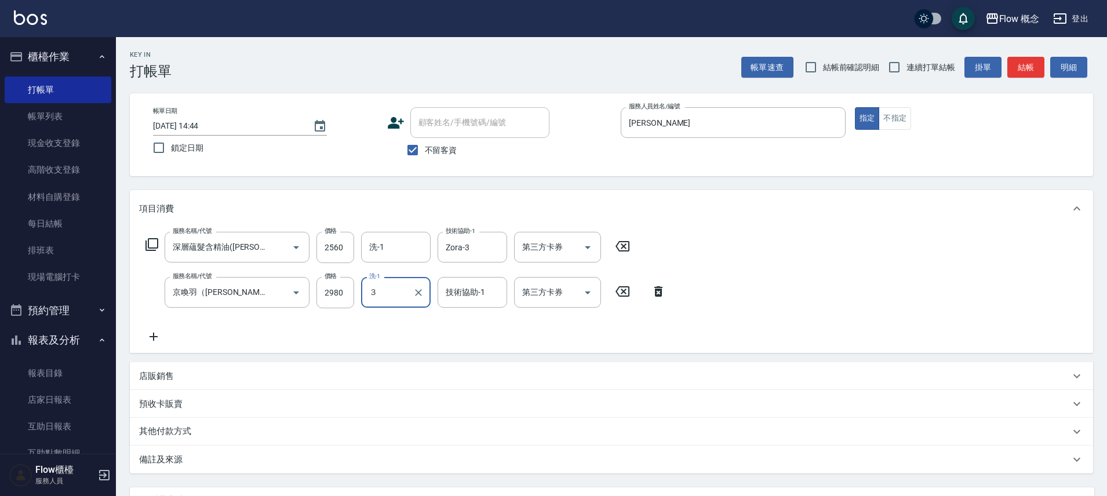
type input "３"
click at [391, 285] on input "洗-1" at bounding box center [395, 292] width 59 height 20
type input "Zora-3"
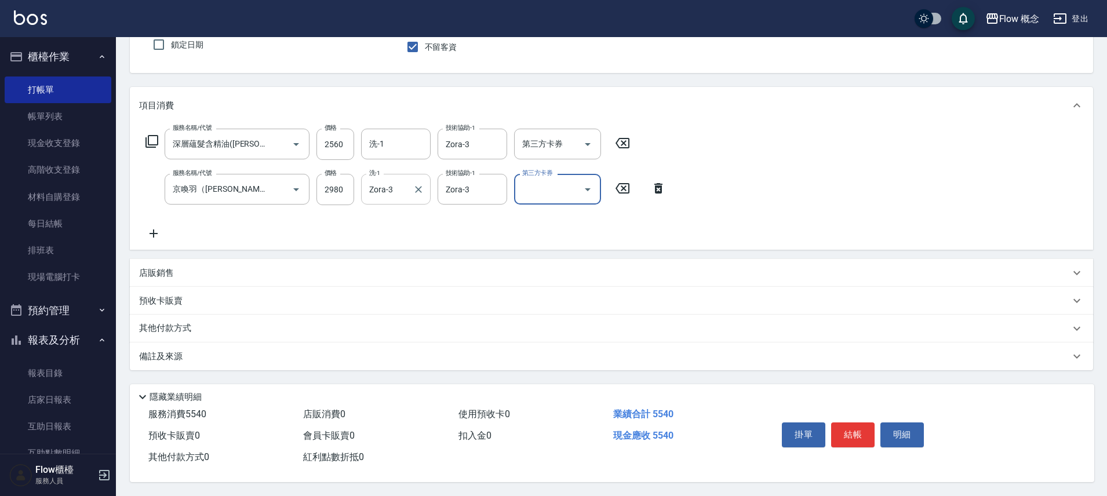
scroll to position [108, 0]
type input "3460"
click at [847, 429] on button "結帳" at bounding box center [852, 434] width 43 height 24
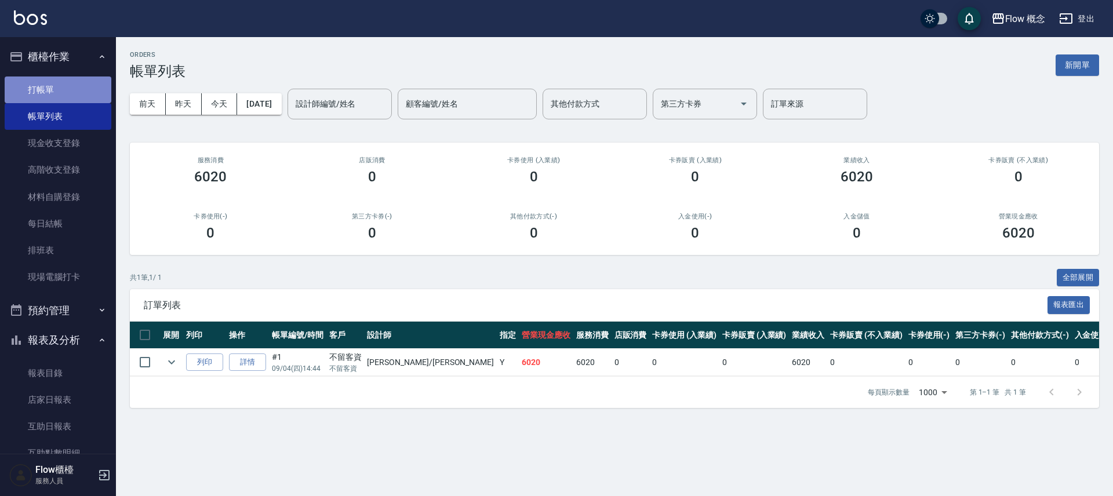
click at [59, 88] on link "打帳單" at bounding box center [58, 89] width 107 height 27
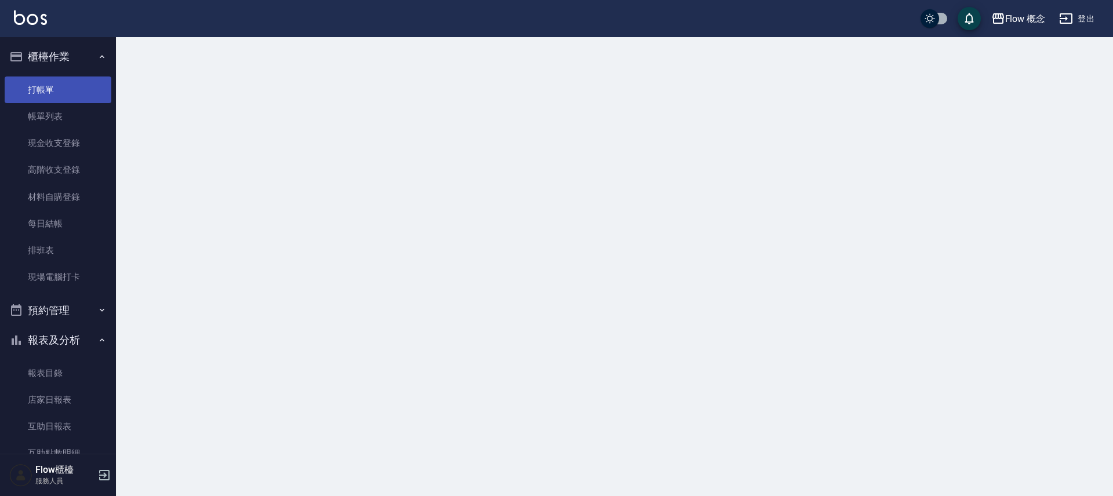
click at [59, 88] on link "打帳單" at bounding box center [58, 89] width 107 height 27
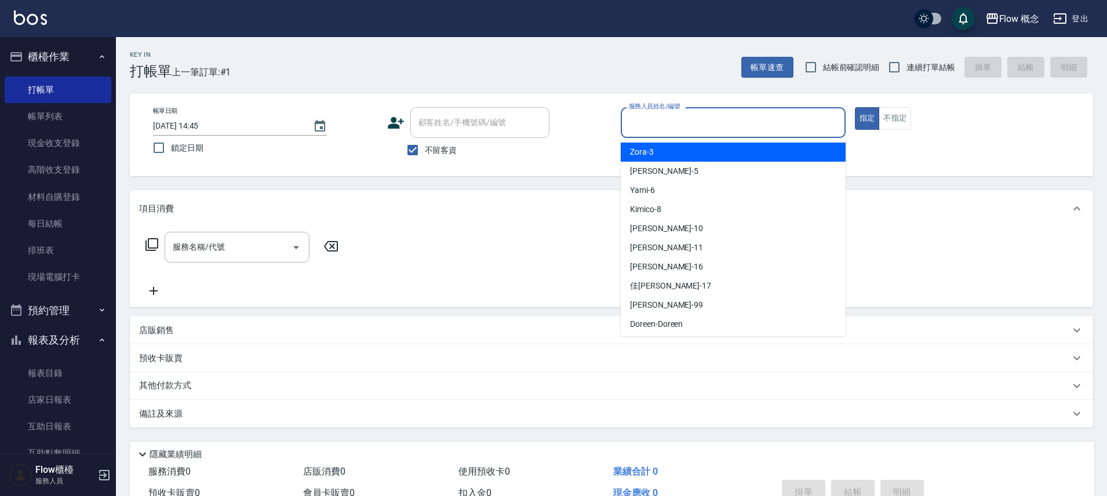
click at [679, 126] on input "服務人員姓名/編號" at bounding box center [733, 122] width 214 height 20
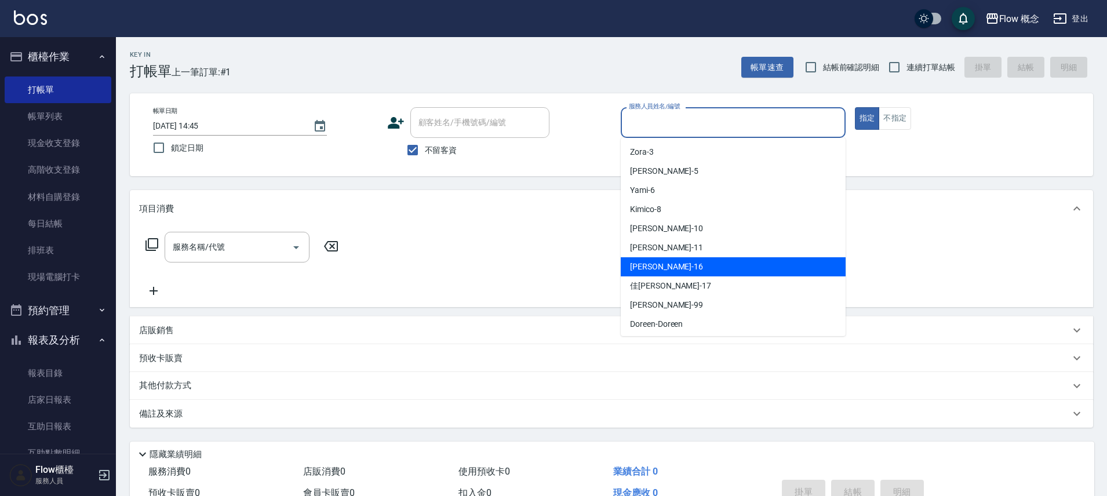
scroll to position [41, 0]
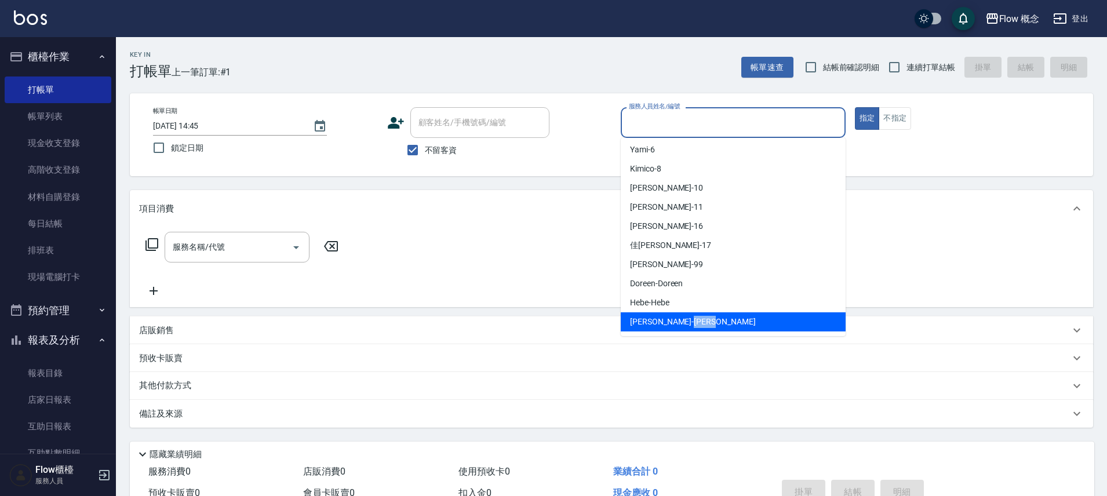
click at [630, 321] on span "[PERSON_NAME] -[PERSON_NAME]" at bounding box center [693, 322] width 126 height 12
type input "[PERSON_NAME]"
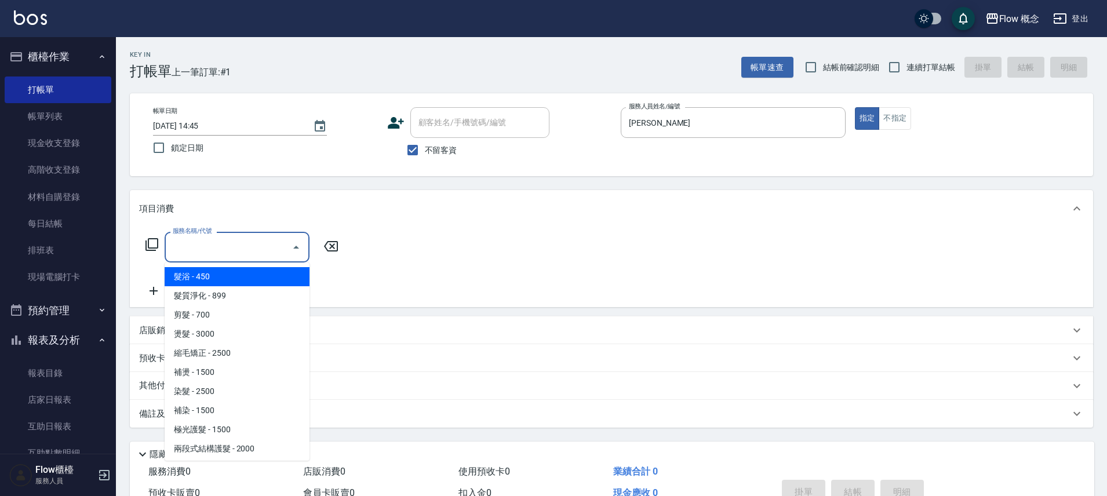
click at [221, 246] on input "服務名稱/代號" at bounding box center [228, 247] width 117 height 20
type input "f"
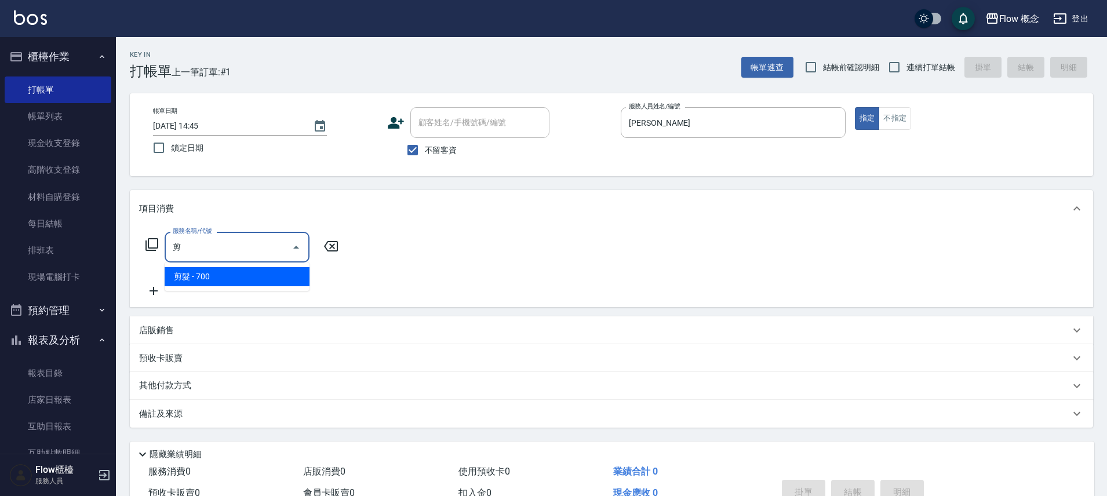
click at [210, 277] on span "剪髮 - 700" at bounding box center [237, 276] width 145 height 19
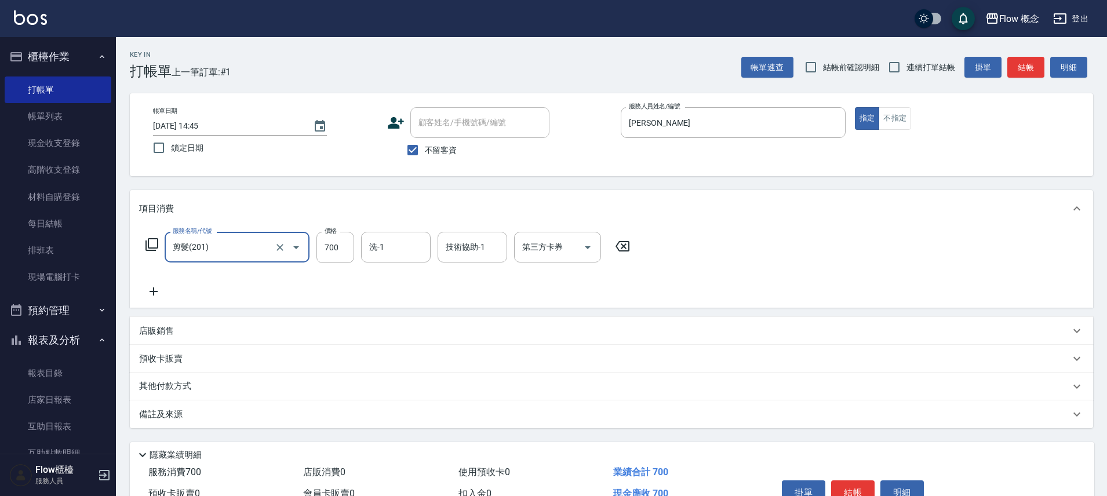
type input "剪髮(201)"
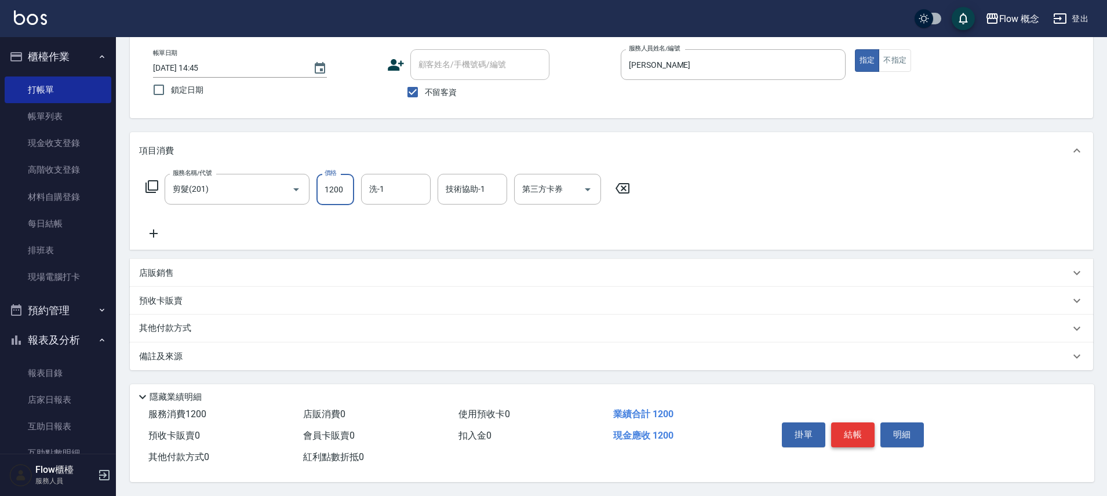
type input "1200"
click at [837, 433] on button "結帳" at bounding box center [852, 434] width 43 height 24
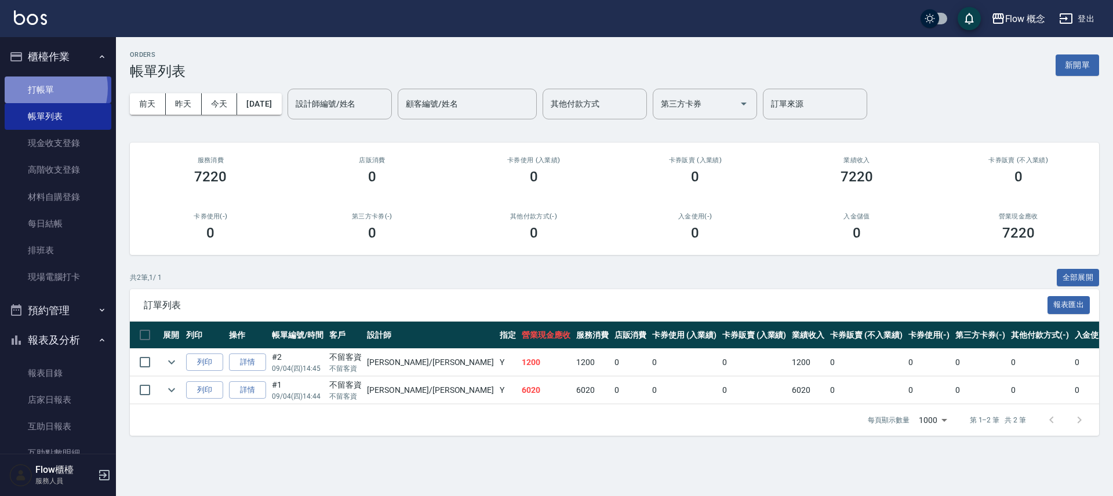
click at [46, 88] on link "打帳單" at bounding box center [58, 89] width 107 height 27
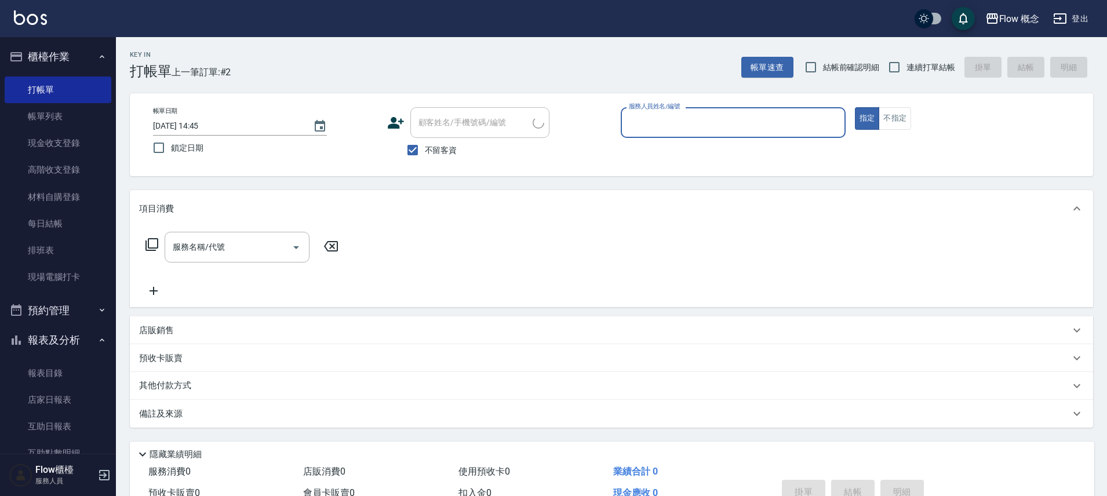
click at [683, 115] on input "服務人員姓名/編號" at bounding box center [733, 122] width 214 height 20
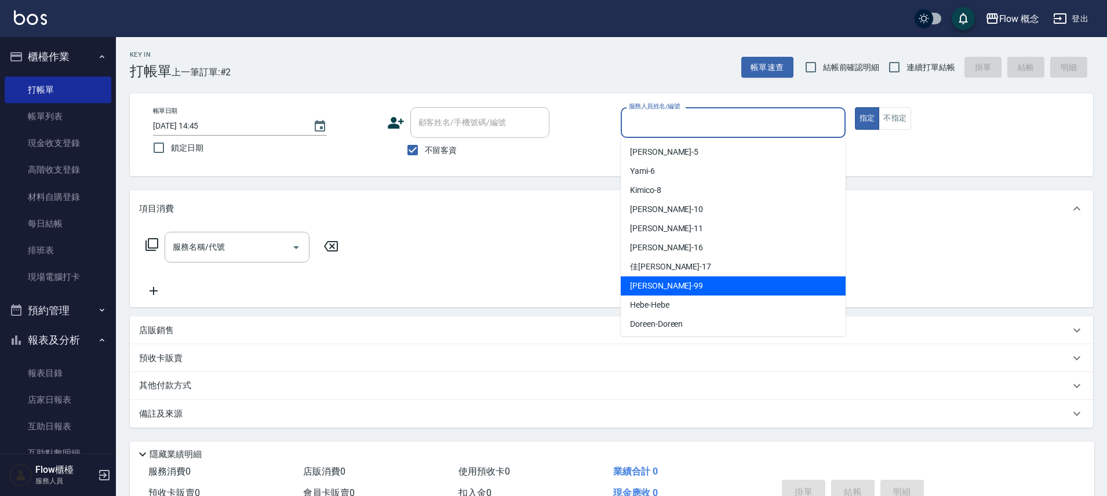
scroll to position [41, 0]
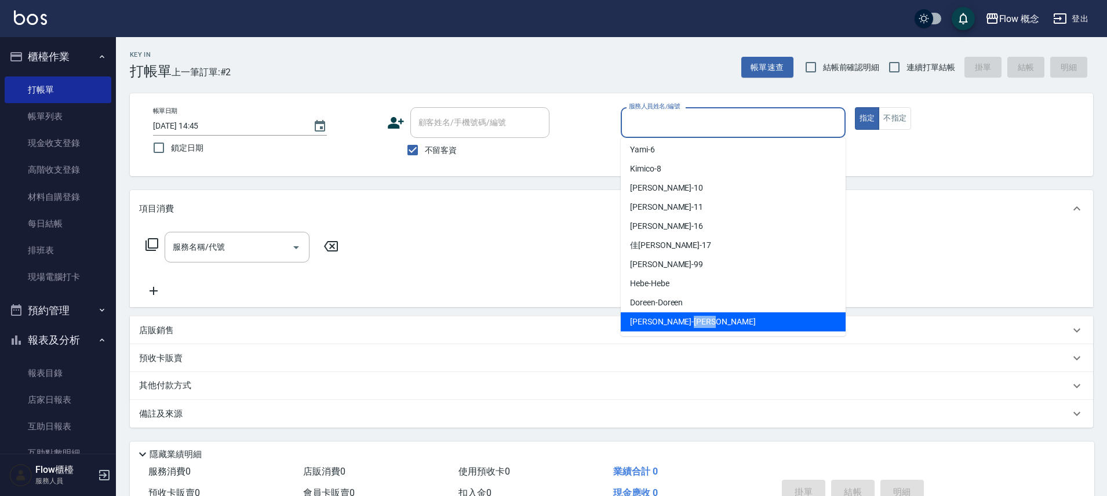
click at [669, 319] on div "[PERSON_NAME] -[PERSON_NAME]" at bounding box center [733, 321] width 225 height 19
type input "[PERSON_NAME]"
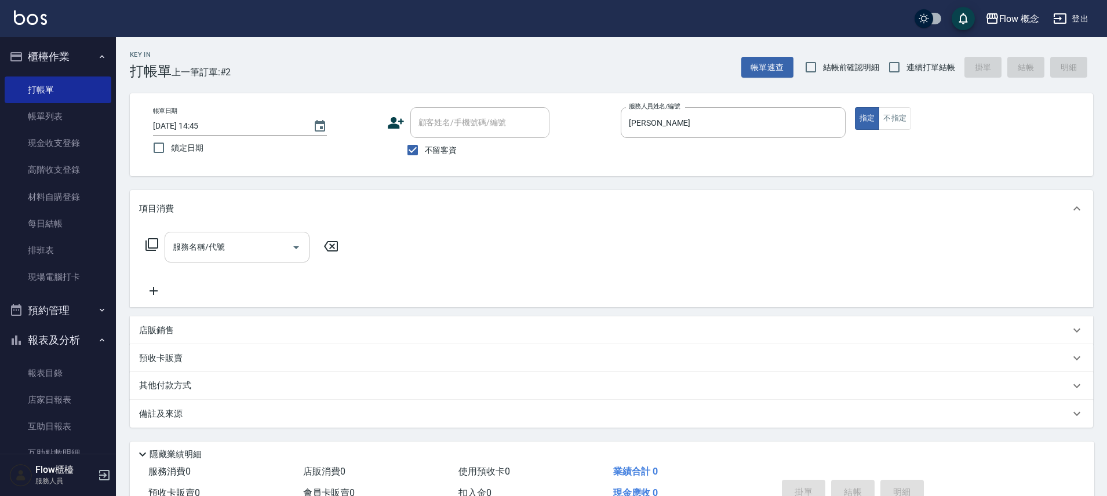
click at [188, 256] on input "服務名稱/代號" at bounding box center [228, 247] width 117 height 20
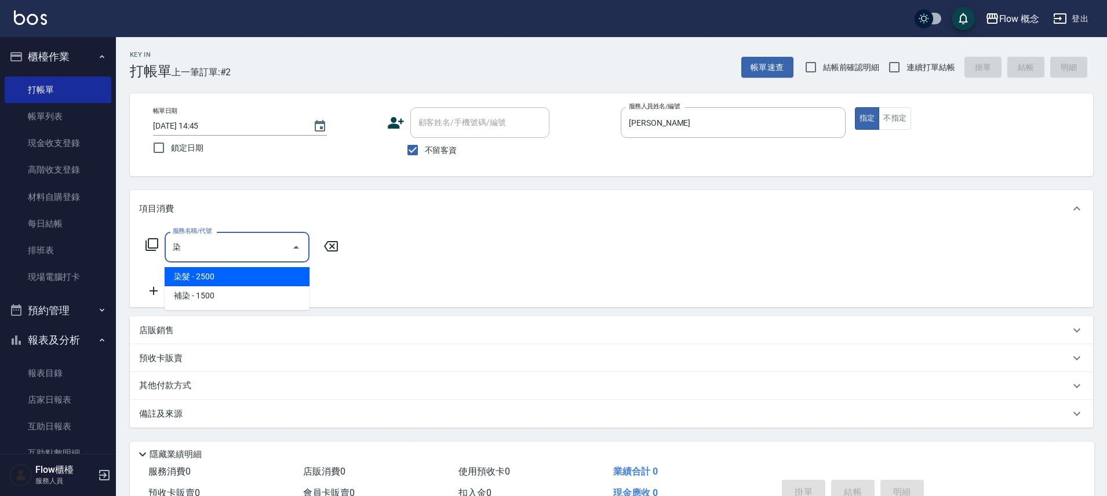
click at [218, 271] on span "染髮 - 2500" at bounding box center [237, 276] width 145 height 19
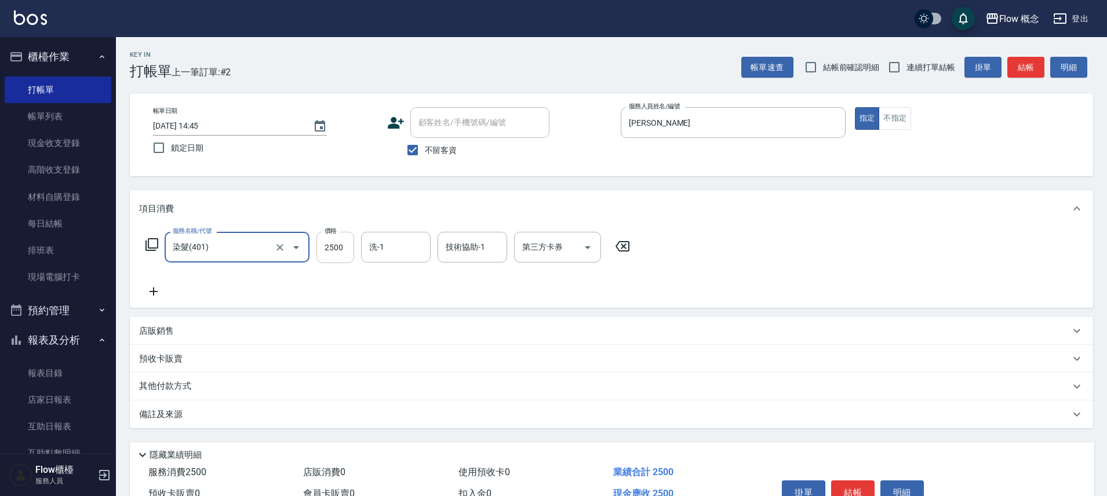
type input "染髮(401)"
click at [332, 257] on input "2500" at bounding box center [335, 247] width 38 height 31
type input "1390"
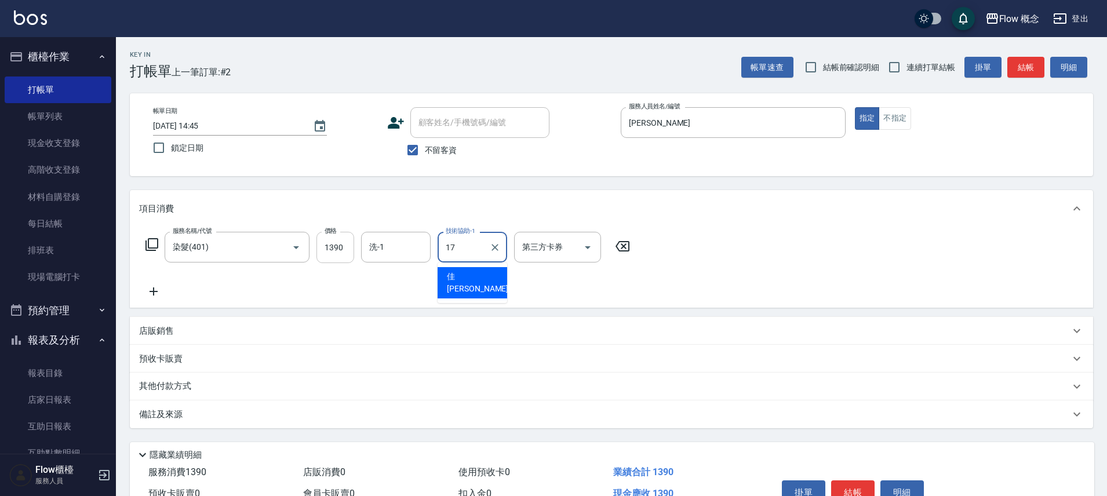
type input "佳[PERSON_NAME]-17"
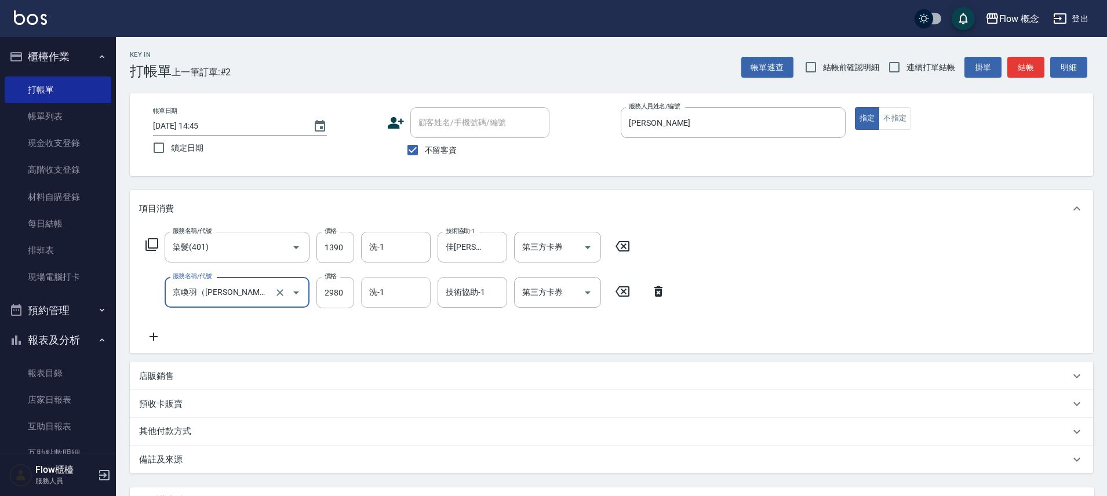
type input "京喚羽（[PERSON_NAME]）(521)"
click at [375, 290] on input "洗-1" at bounding box center [395, 292] width 59 height 20
type input "１７"
click at [371, 293] on input "洗-1" at bounding box center [395, 292] width 59 height 20
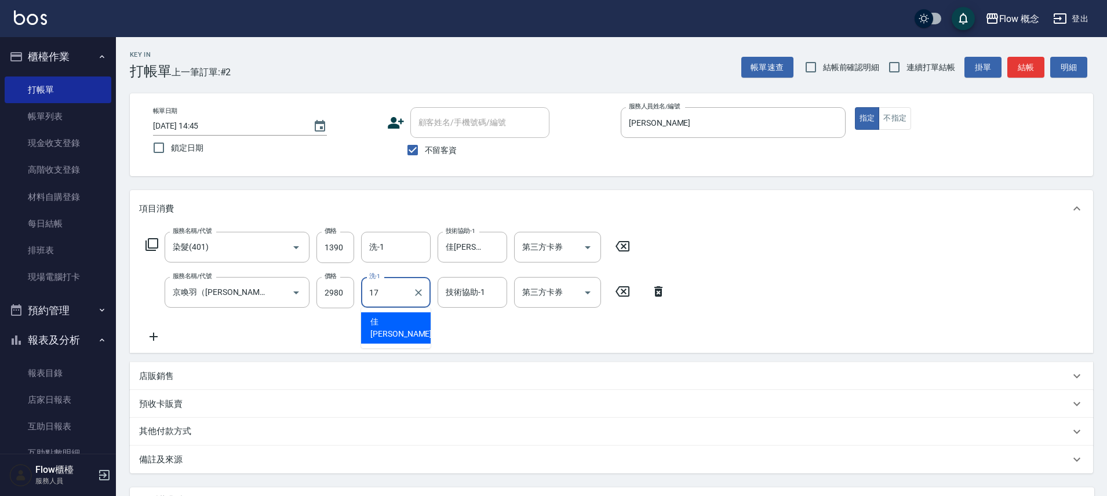
type input "佳[PERSON_NAME]-17"
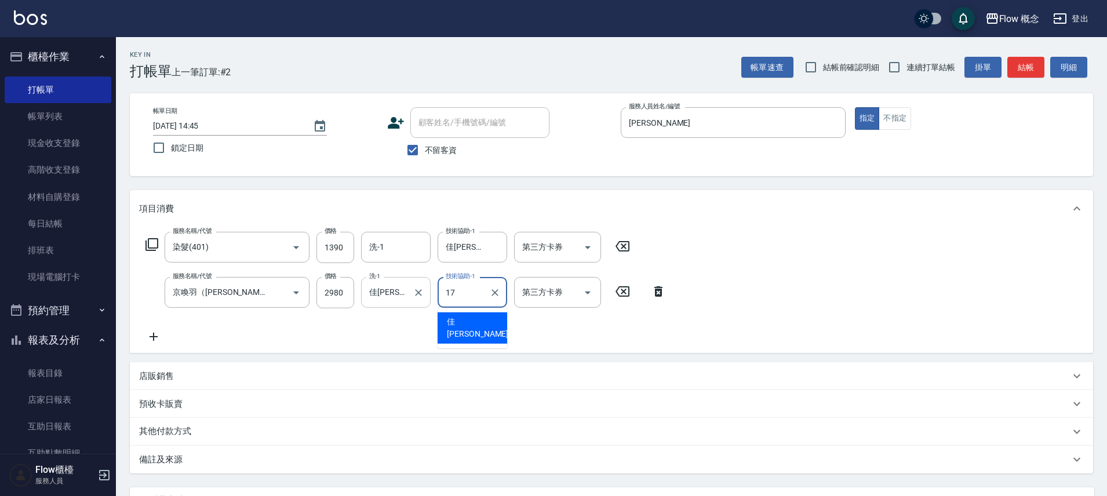
type input "佳[PERSON_NAME]-17"
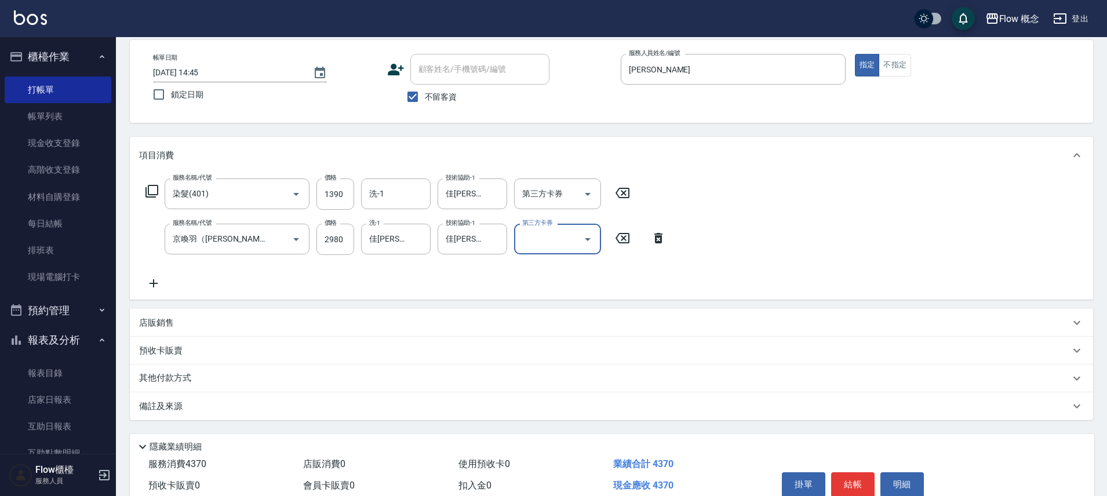
scroll to position [108, 0]
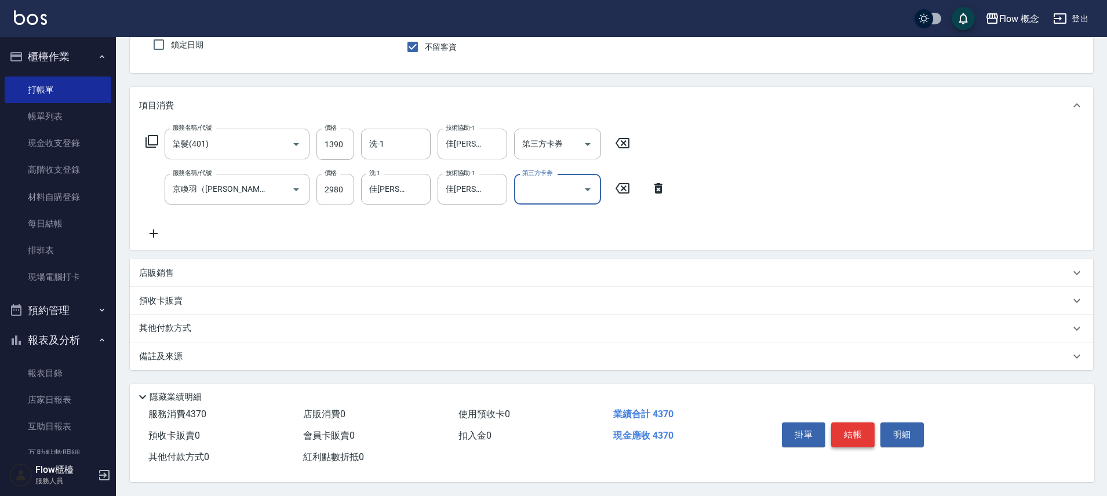
click at [838, 422] on button "結帳" at bounding box center [852, 434] width 43 height 24
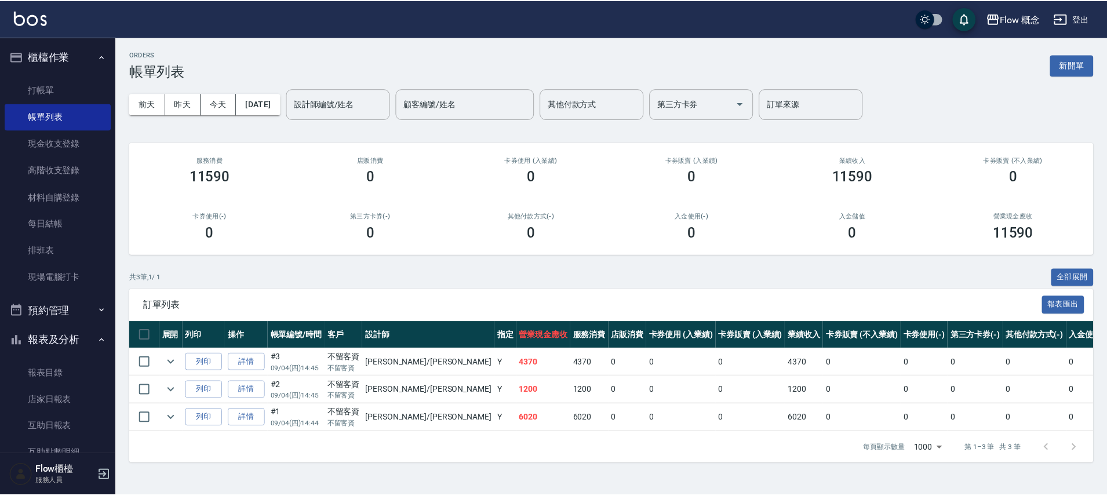
scroll to position [235, 0]
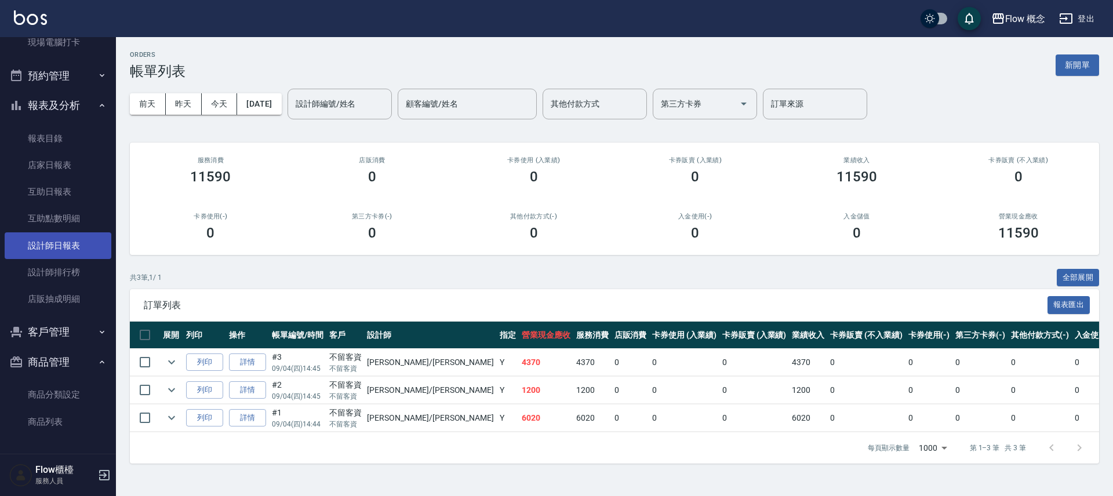
click at [79, 245] on link "設計師日報表" at bounding box center [58, 245] width 107 height 27
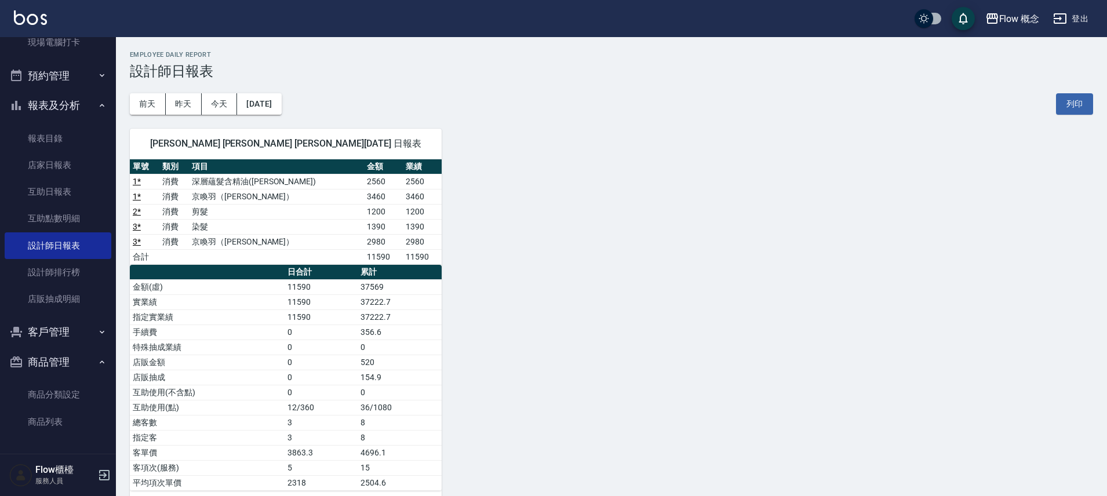
scroll to position [23, 0]
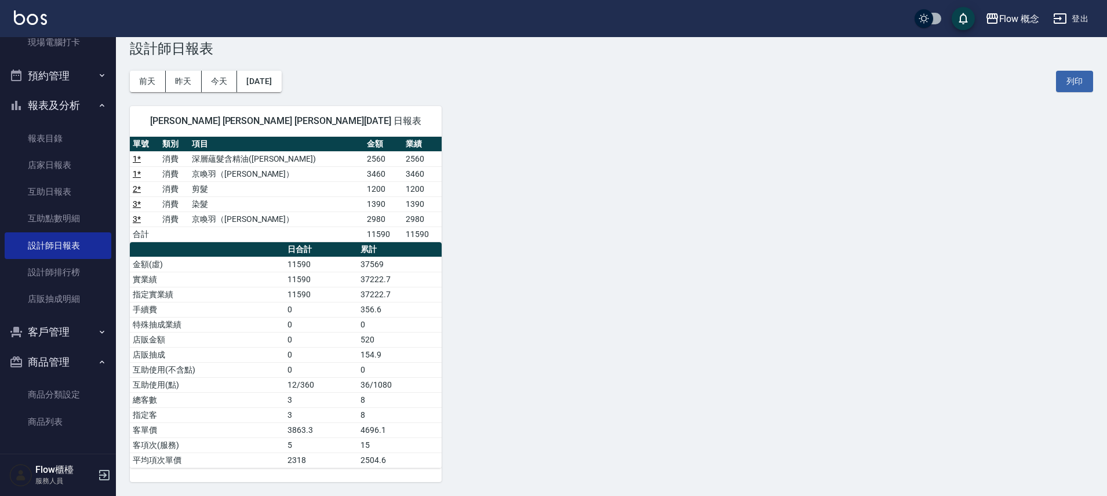
click at [71, 323] on button "客戶管理" at bounding box center [58, 332] width 107 height 30
click at [66, 366] on link "客戶列表" at bounding box center [58, 365] width 107 height 27
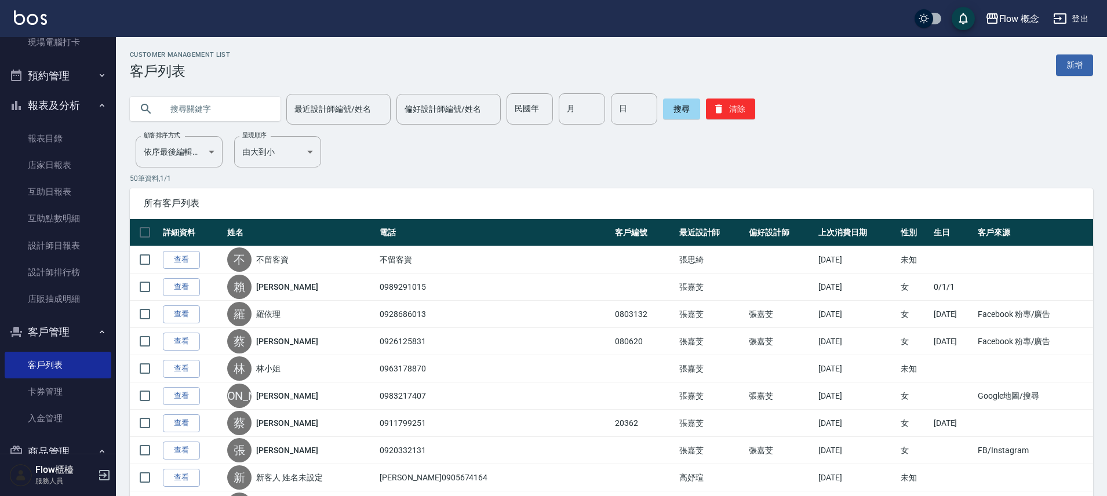
click at [223, 108] on input "text" at bounding box center [216, 108] width 109 height 31
paste input "[PERSON_NAME]染護*1剪1"
click at [238, 108] on input "[PERSON_NAME]染護*1剪1" at bounding box center [216, 108] width 109 height 31
type input "[PERSON_NAME]"
click at [663, 105] on button "搜尋" at bounding box center [681, 109] width 37 height 21
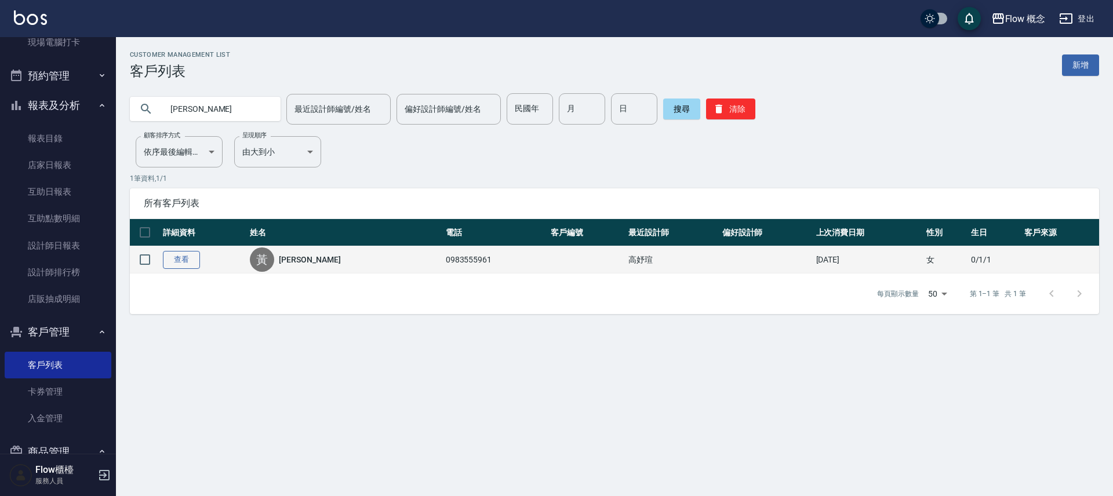
click at [188, 265] on link "查看" at bounding box center [181, 260] width 37 height 18
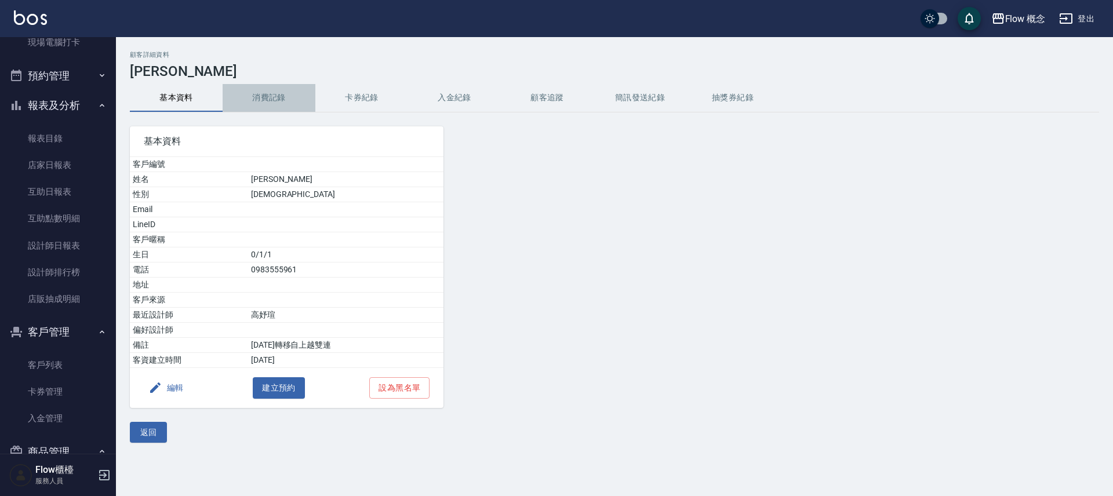
click at [269, 94] on button "消費記錄" at bounding box center [269, 98] width 93 height 28
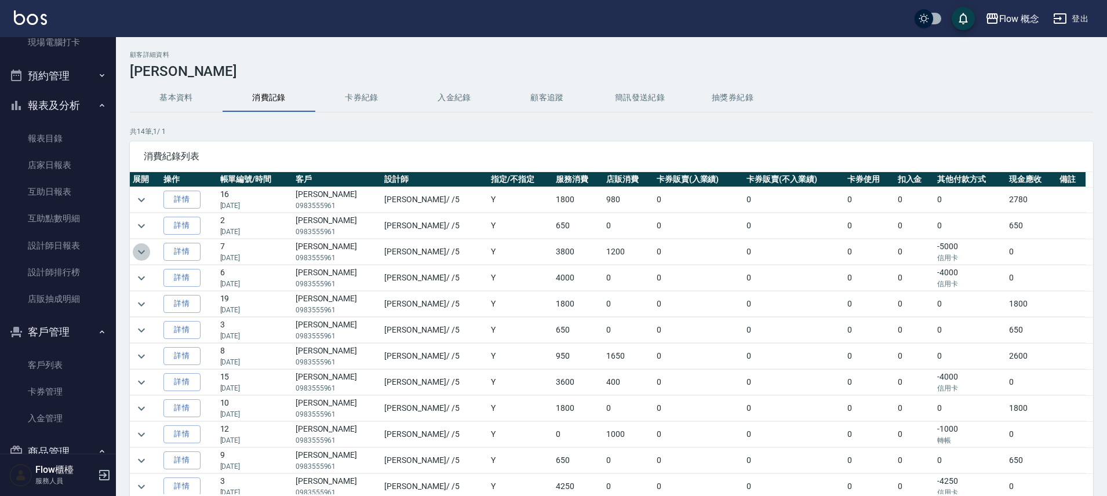
click at [141, 252] on icon "expand row" at bounding box center [141, 252] width 14 height 14
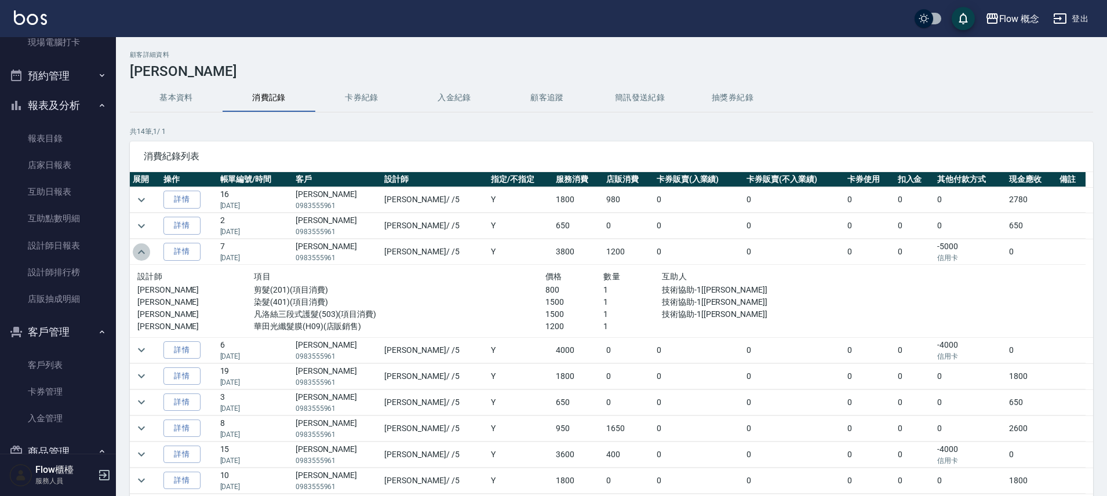
click at [141, 251] on icon "expand row" at bounding box center [141, 252] width 14 height 14
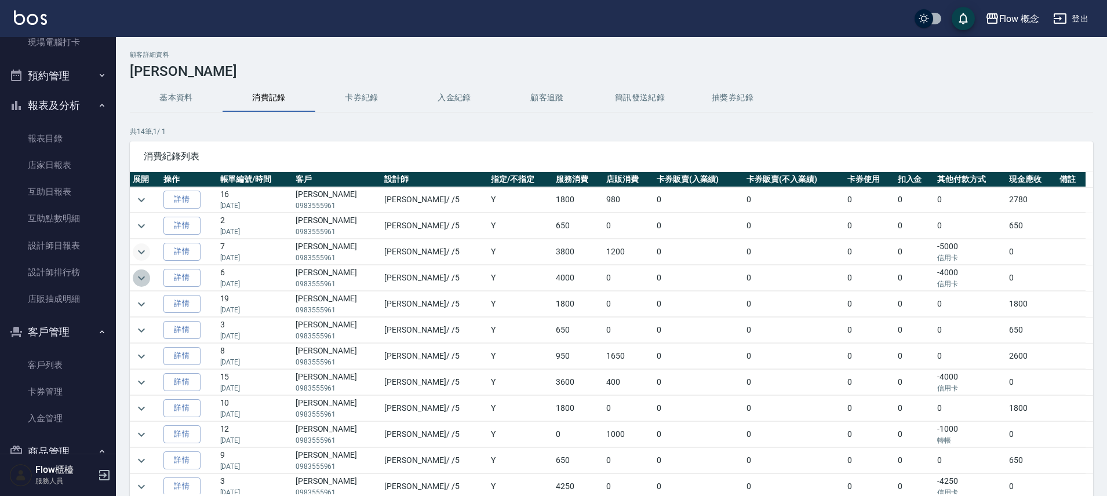
click at [142, 272] on icon "expand row" at bounding box center [141, 278] width 14 height 14
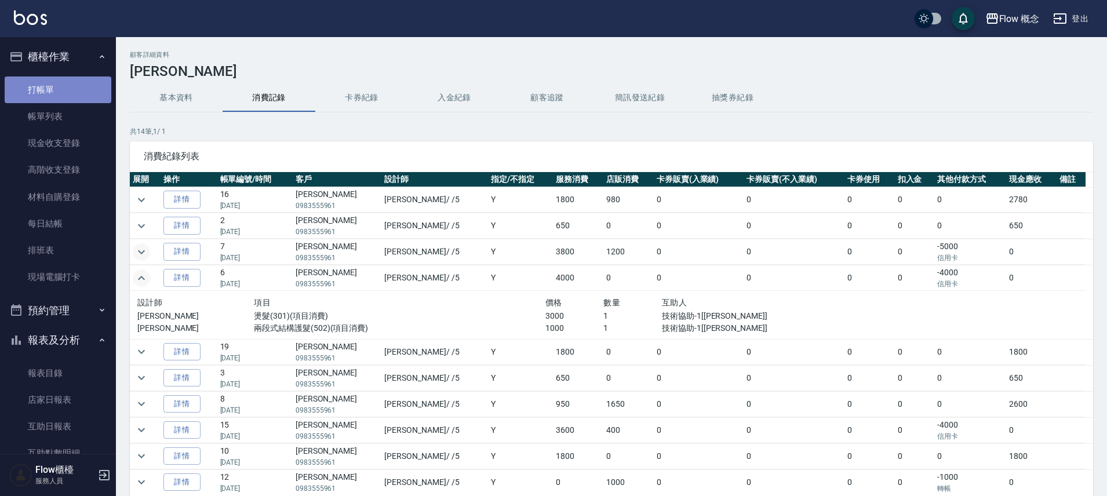
click at [64, 93] on link "打帳單" at bounding box center [58, 89] width 107 height 27
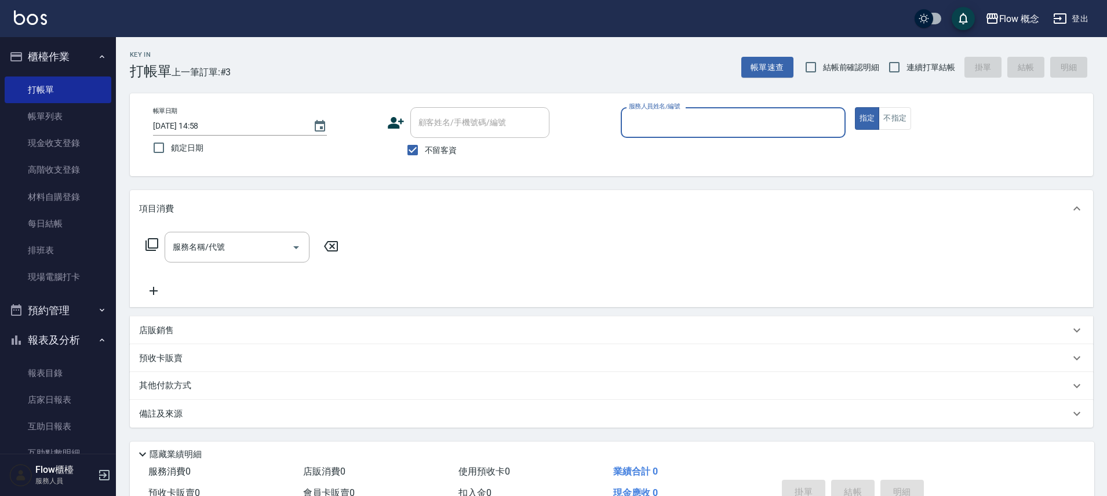
click at [657, 122] on input "服務人員姓名/編號" at bounding box center [733, 122] width 214 height 20
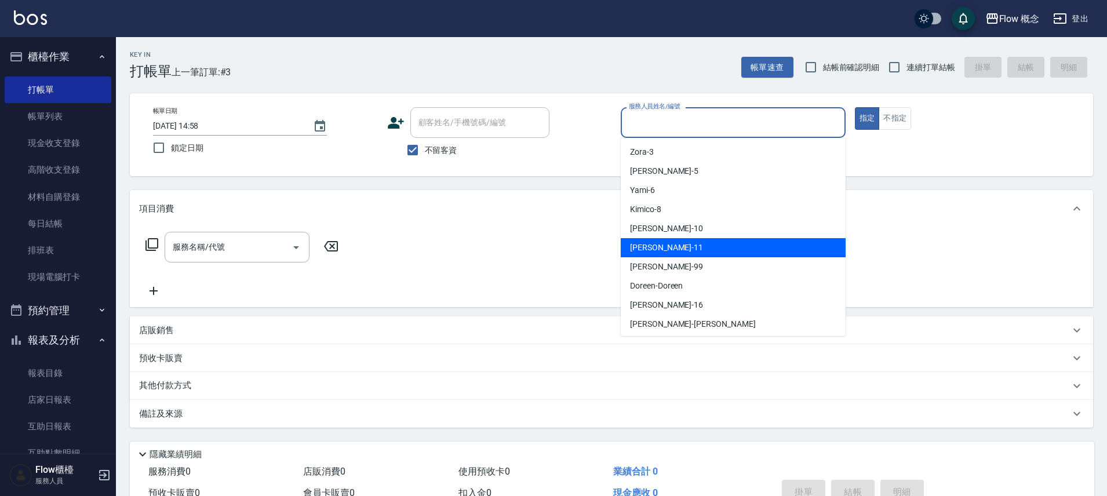
click at [646, 253] on span "[PERSON_NAME] -11" at bounding box center [666, 248] width 73 height 12
type input "[PERSON_NAME]-11"
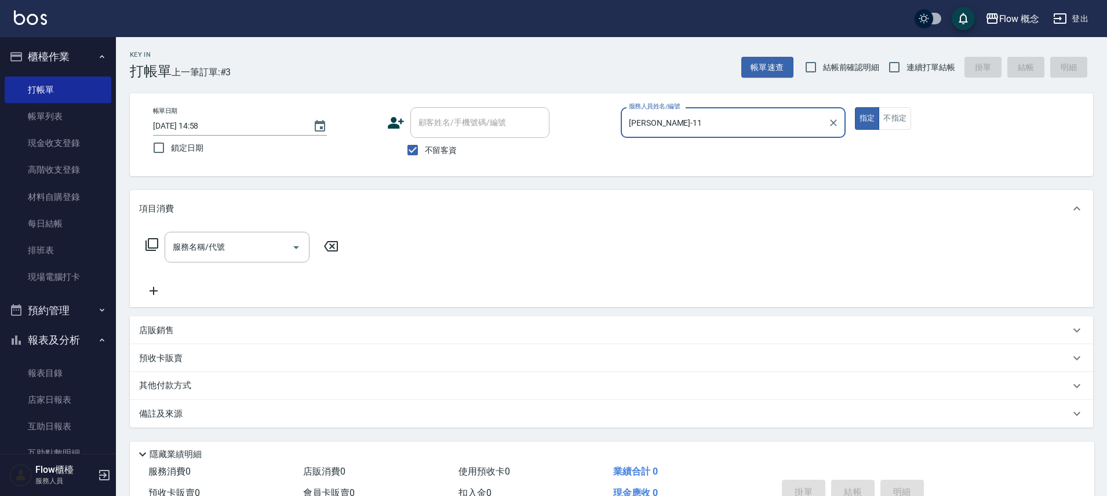
click at [143, 248] on div "服務名稱/代號 服務名稱/代號" at bounding box center [242, 247] width 206 height 31
click at [161, 249] on div "服務名稱/代號 服務名稱/代號" at bounding box center [242, 247] width 206 height 31
click at [158, 247] on icon at bounding box center [151, 244] width 13 height 13
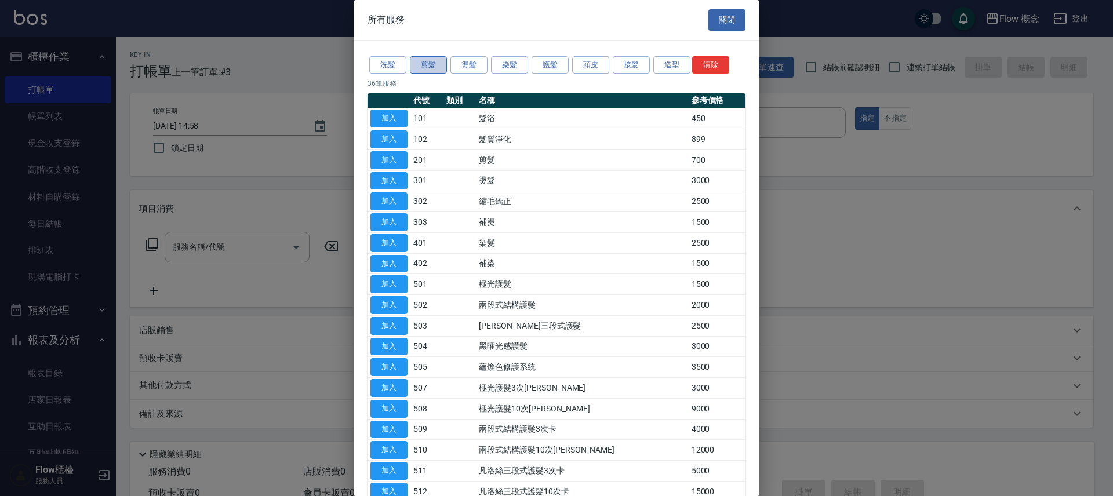
click at [435, 65] on button "剪髮" at bounding box center [428, 65] width 37 height 18
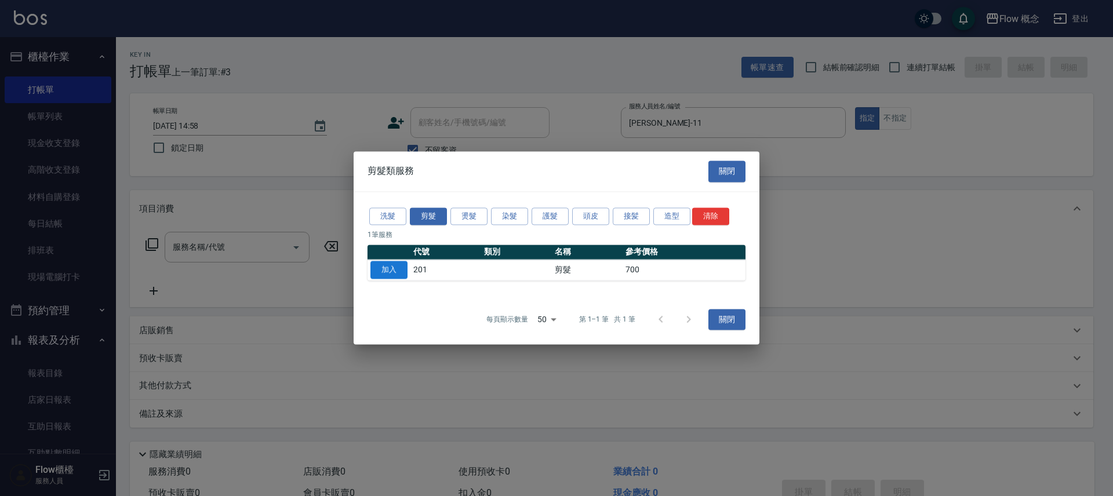
click at [388, 269] on button "加入" at bounding box center [388, 270] width 37 height 18
type input "剪髮(201)"
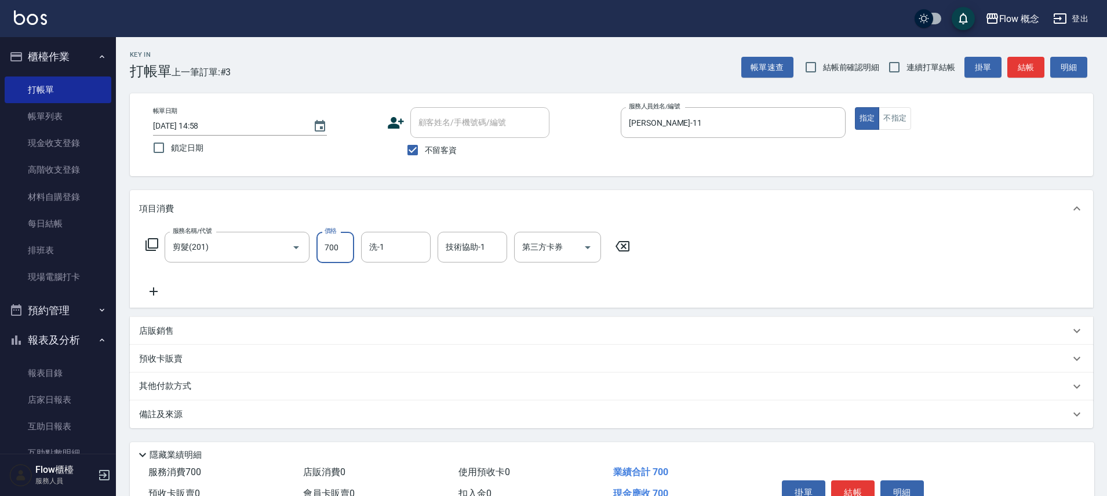
click at [340, 251] on input "700" at bounding box center [335, 247] width 38 height 31
type input "600"
click at [767, 451] on div "隱藏業績明細" at bounding box center [615, 455] width 958 height 14
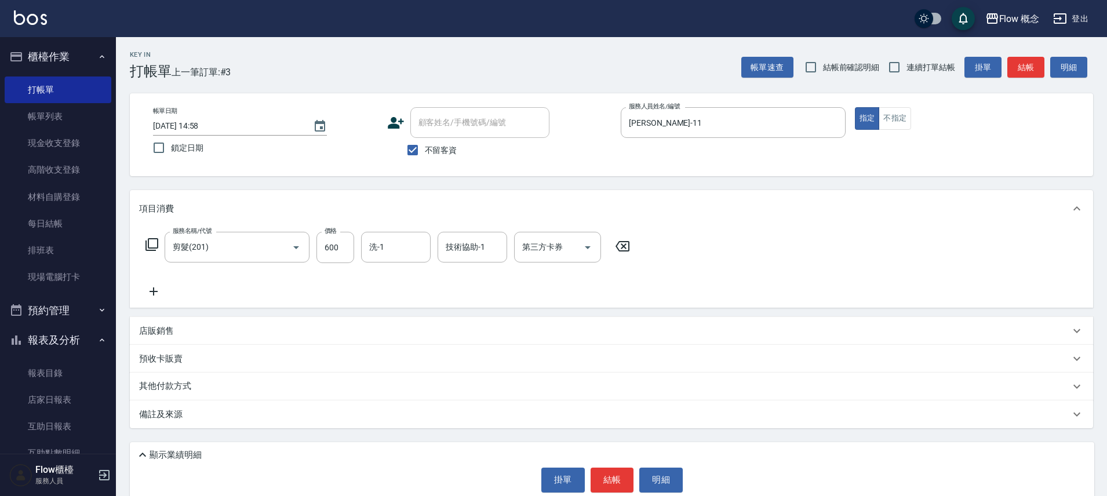
scroll to position [16, 0]
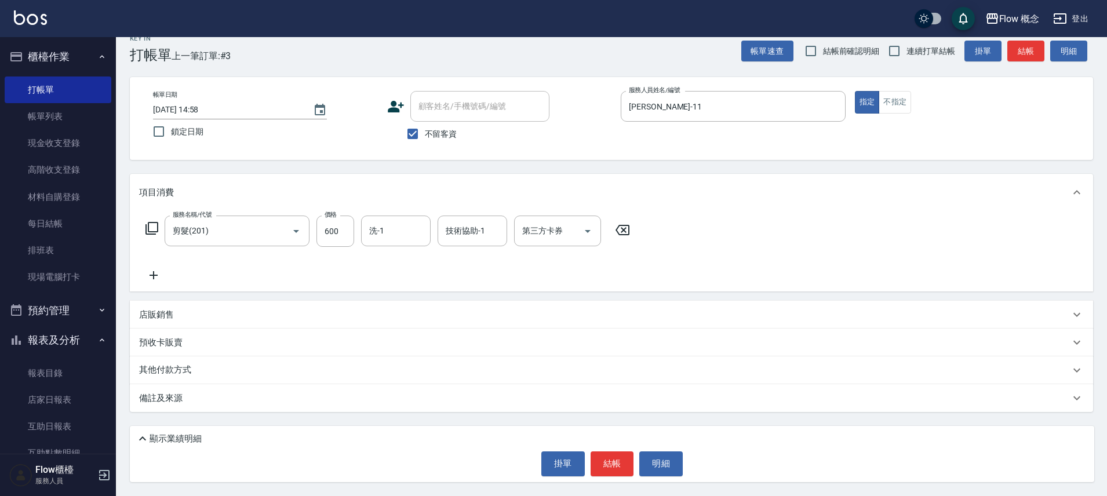
click at [268, 369] on div "其他付款方式" at bounding box center [604, 370] width 931 height 13
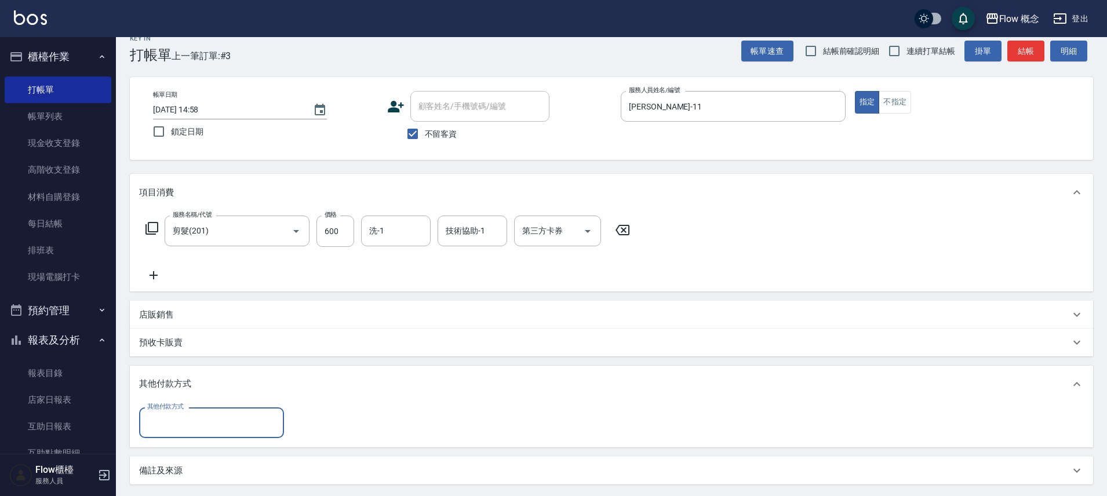
scroll to position [0, 0]
click at [256, 392] on div "其他付款方式" at bounding box center [611, 384] width 963 height 37
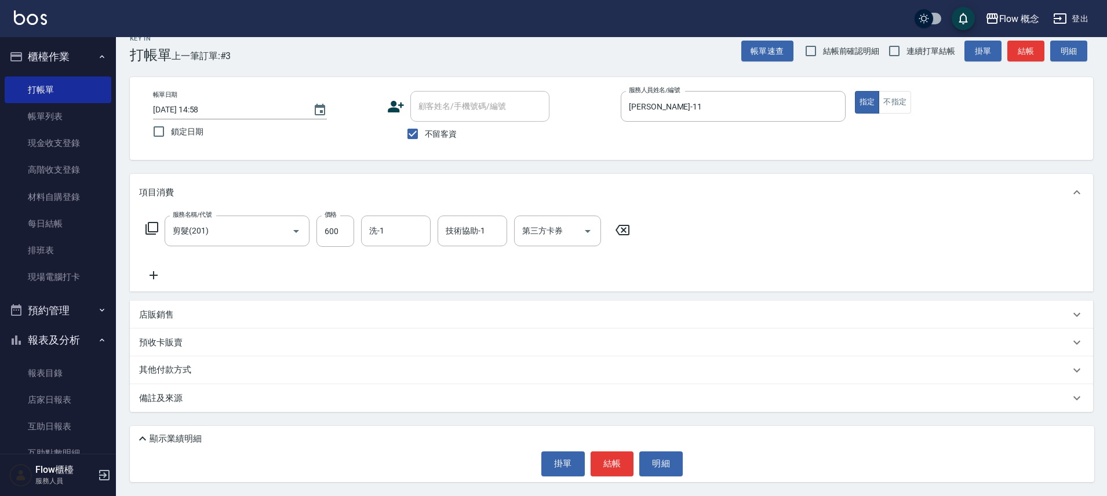
click at [548, 246] on div "第三方卡券 第三方卡券" at bounding box center [557, 231] width 87 height 31
click at [539, 228] on input "第三方卡券" at bounding box center [548, 231] width 59 height 20
click at [556, 261] on span "FUNNOW" at bounding box center [557, 260] width 87 height 19
type input "FUNNOW"
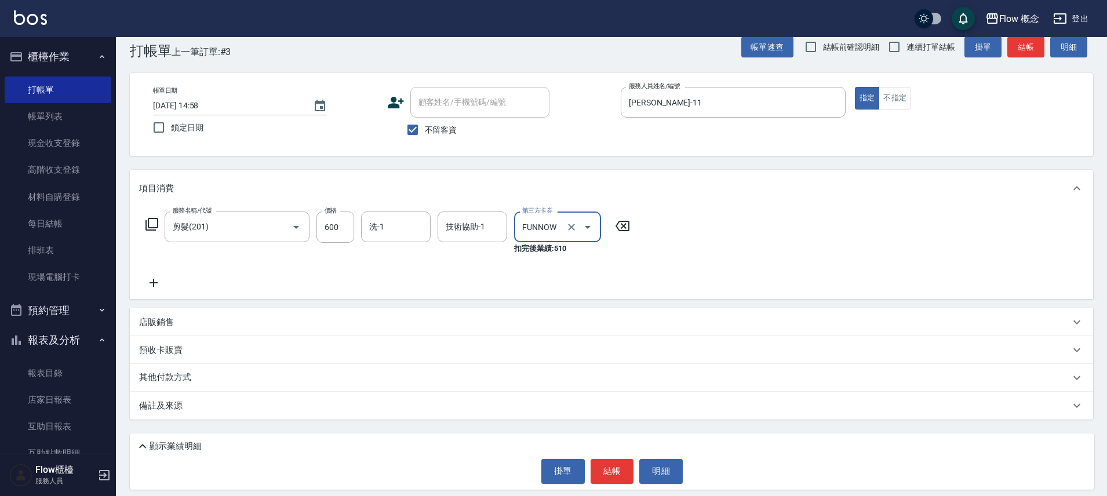
scroll to position [28, 0]
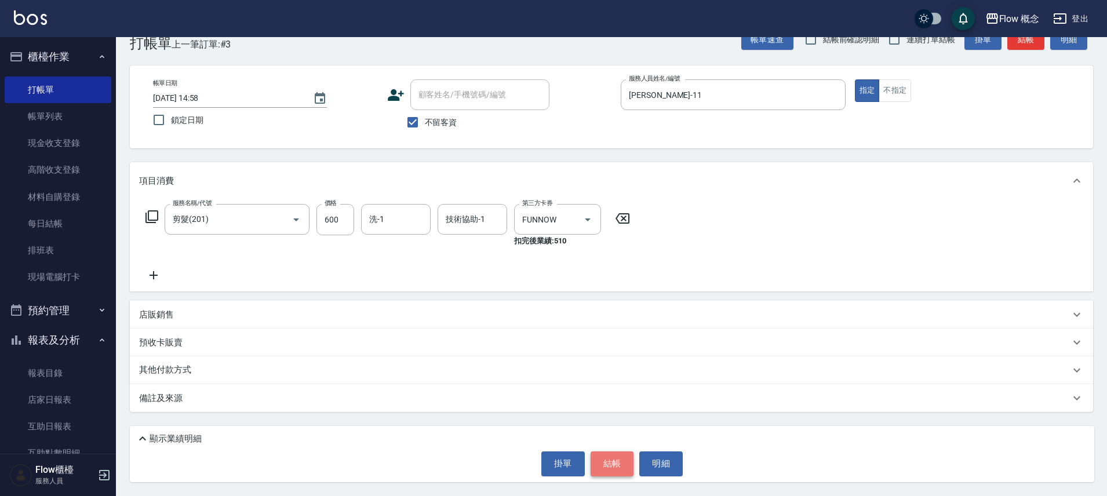
click at [610, 465] on button "結帳" at bounding box center [611, 463] width 43 height 24
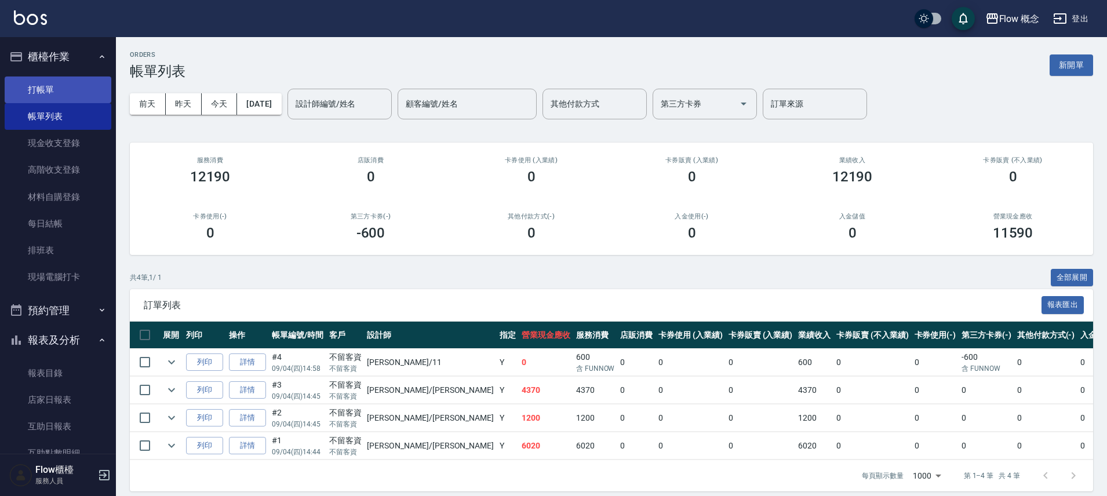
click at [72, 96] on link "打帳單" at bounding box center [58, 89] width 107 height 27
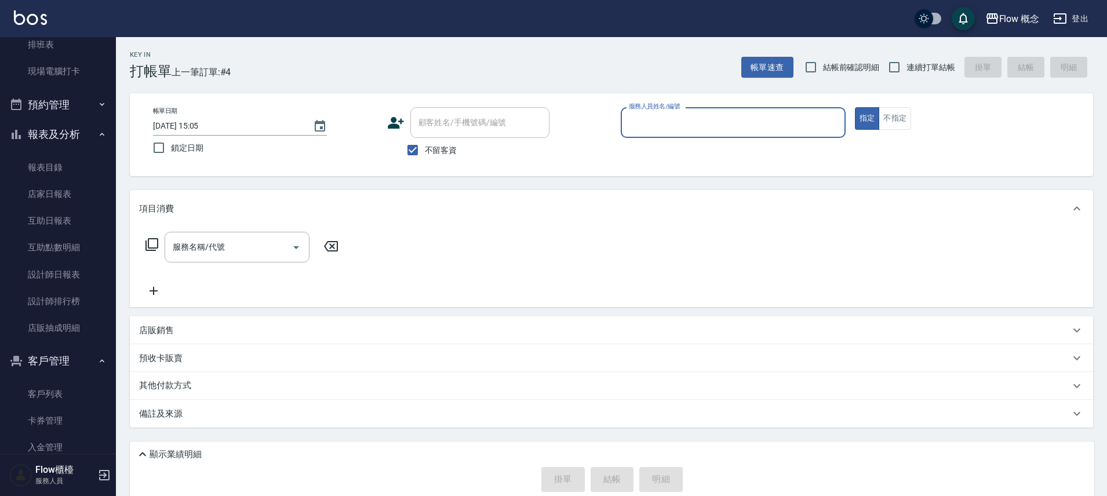
scroll to position [207, 0]
click at [76, 389] on link "客戶列表" at bounding box center [58, 392] width 107 height 27
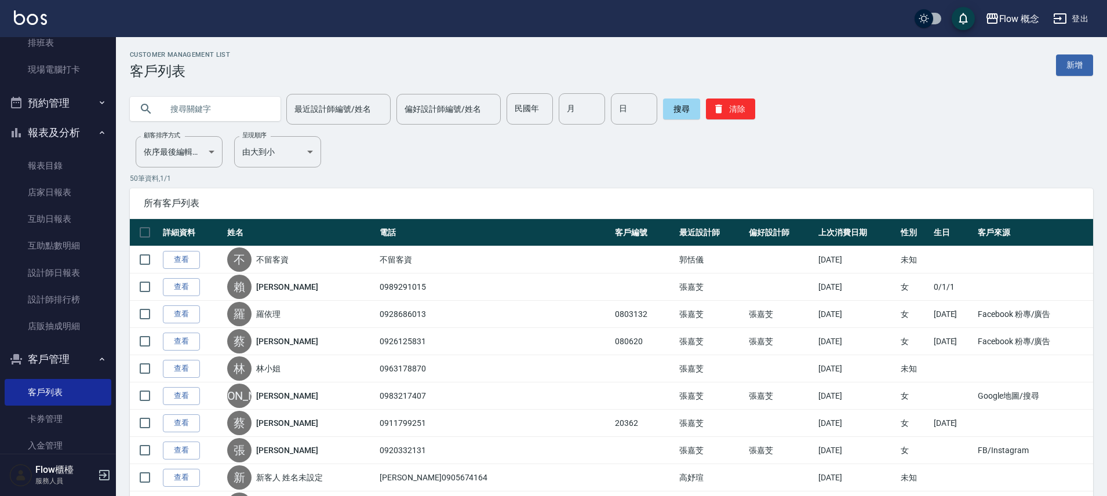
click at [205, 107] on input "text" at bounding box center [216, 108] width 109 height 31
paste input "[PERSON_NAME]染護*1剪1"
click at [254, 108] on input "[PERSON_NAME]染護*1剪" at bounding box center [216, 108] width 109 height 31
type input "[PERSON_NAME]"
click at [676, 119] on button "搜尋" at bounding box center [681, 109] width 37 height 21
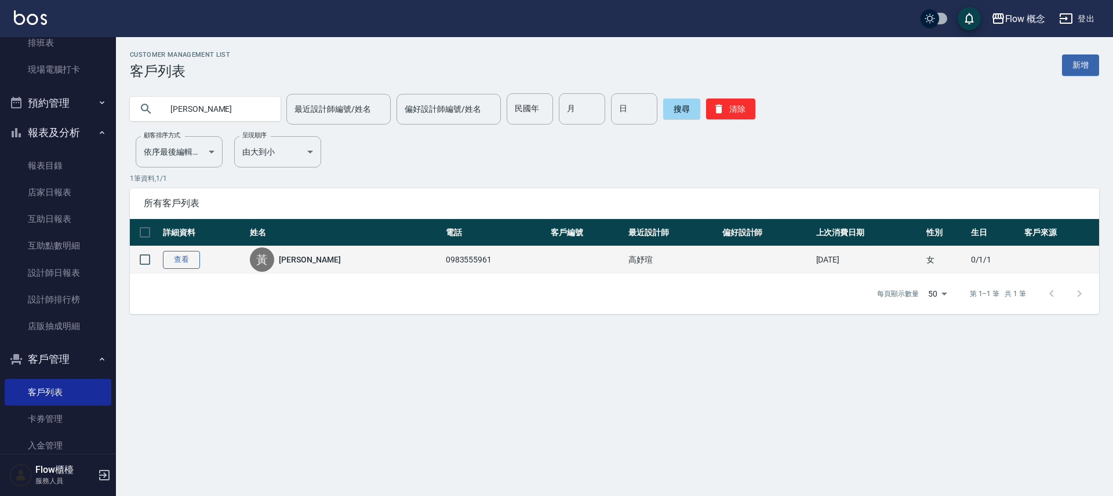
click at [176, 258] on link "查看" at bounding box center [181, 260] width 37 height 18
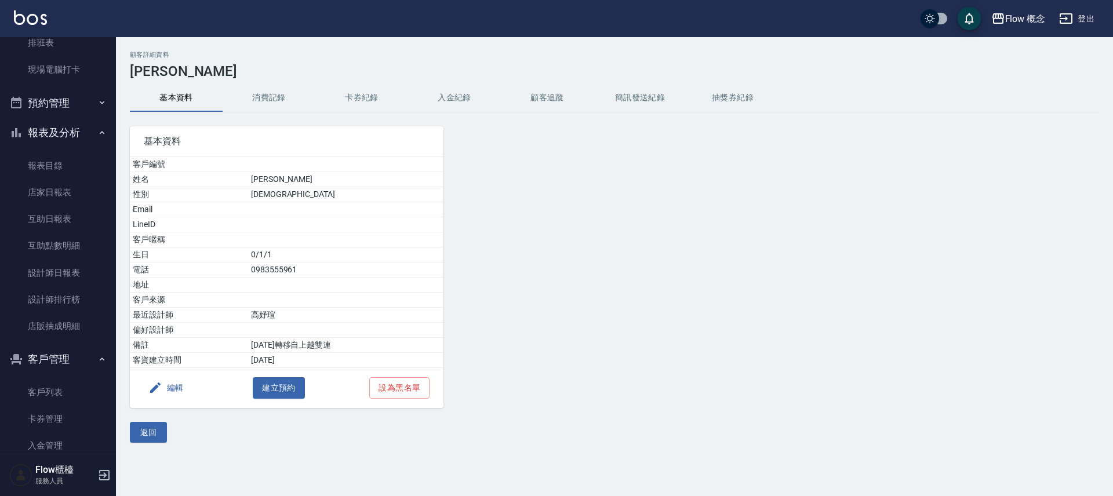
drag, startPoint x: 635, startPoint y: 124, endPoint x: 1112, endPoint y: 49, distance: 483.4
click at [334, 246] on div "基本資料 客戶編號 姓名 [PERSON_NAME] 性別 [DEMOGRAPHIC_DATA] Email LineID 客戶暱稱 生日 0/1/1 電話 …" at bounding box center [607, 260] width 983 height 296
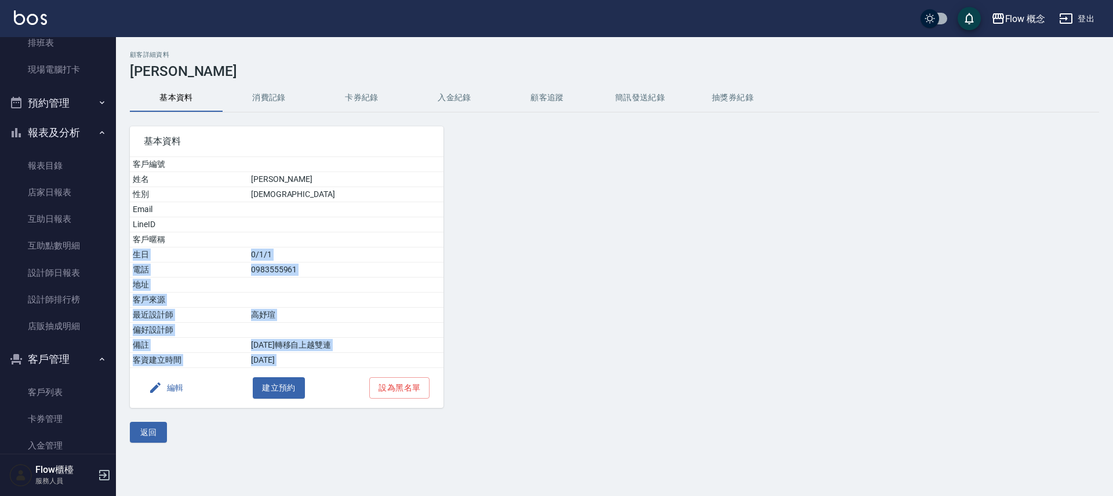
click at [326, 276] on td "0983555961" at bounding box center [345, 269] width 195 height 15
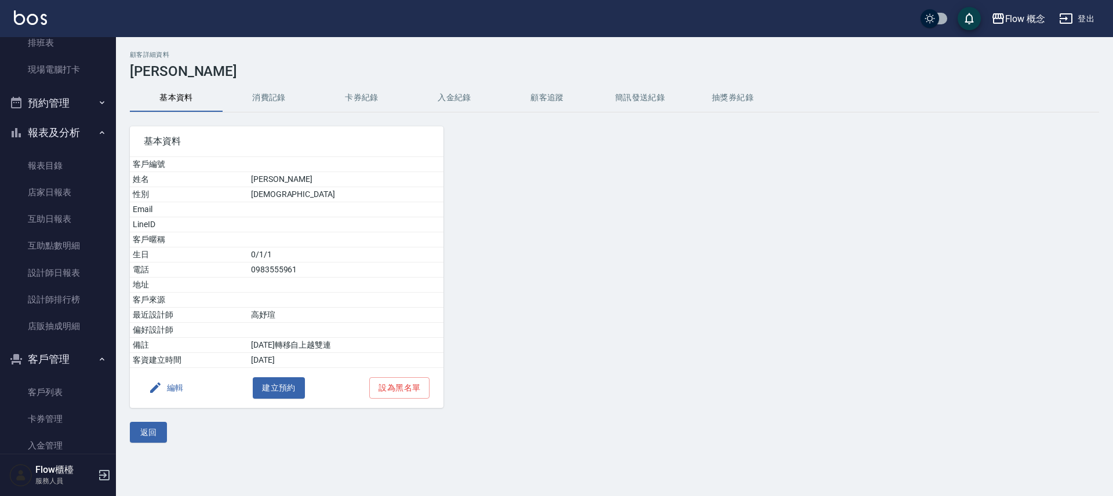
click at [278, 97] on button "消費記錄" at bounding box center [269, 98] width 93 height 28
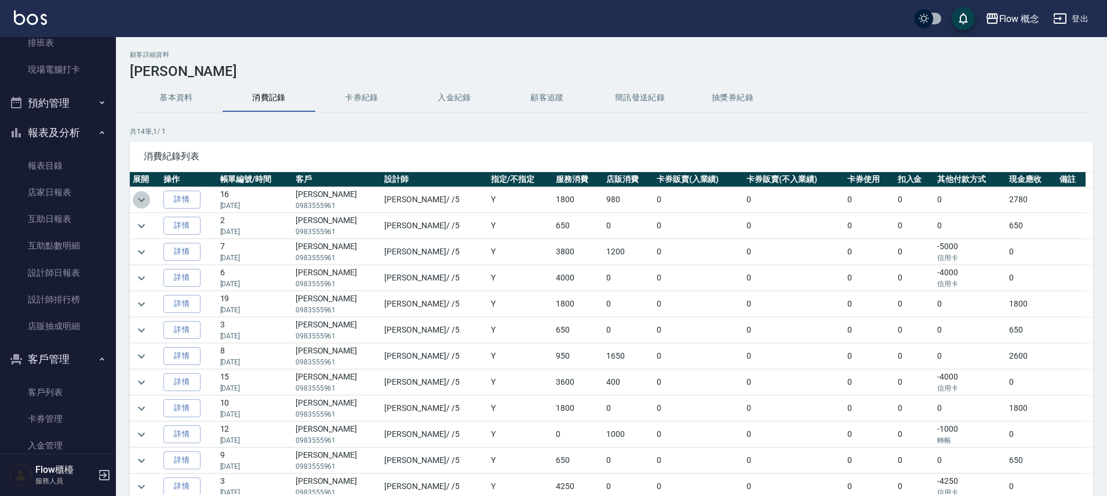
click at [140, 204] on icon "expand row" at bounding box center [141, 200] width 14 height 14
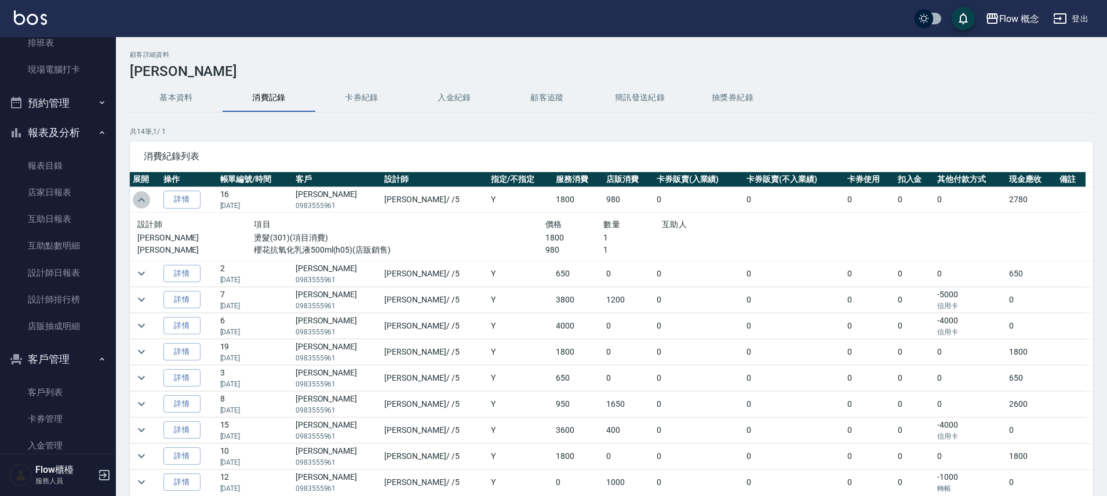
click at [140, 204] on icon "expand row" at bounding box center [141, 200] width 14 height 14
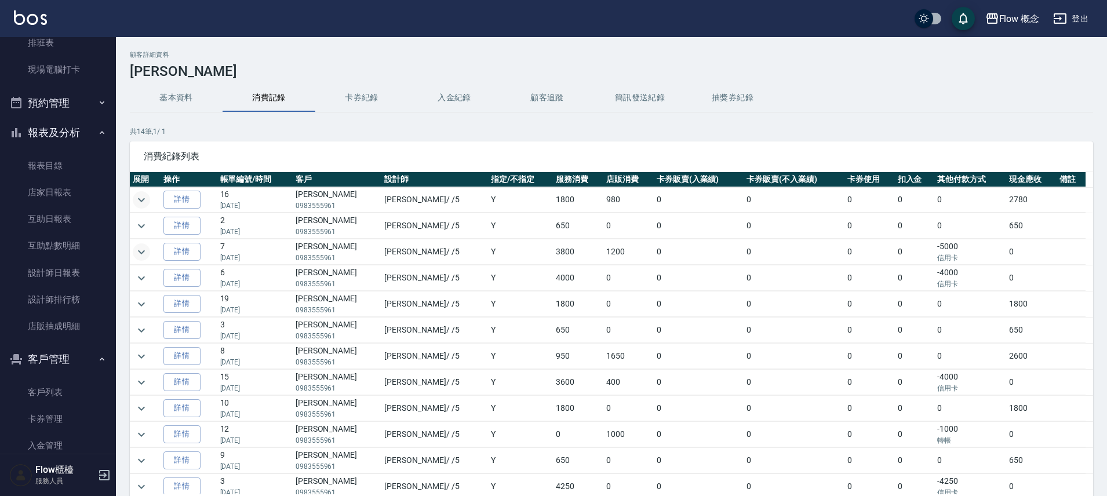
click at [137, 251] on icon "expand row" at bounding box center [141, 252] width 14 height 14
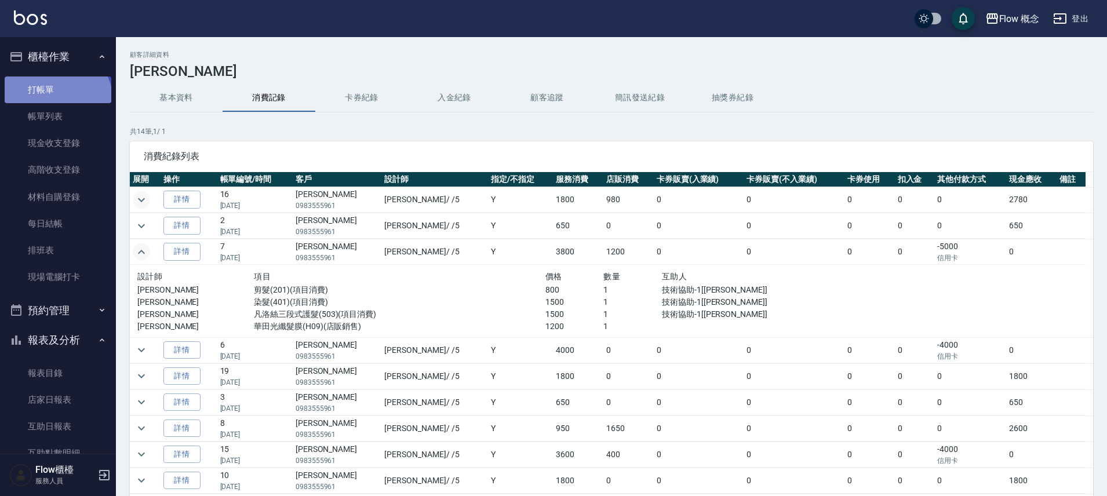
click at [56, 100] on link "打帳單" at bounding box center [58, 89] width 107 height 27
